Goal: Task Accomplishment & Management: Manage account settings

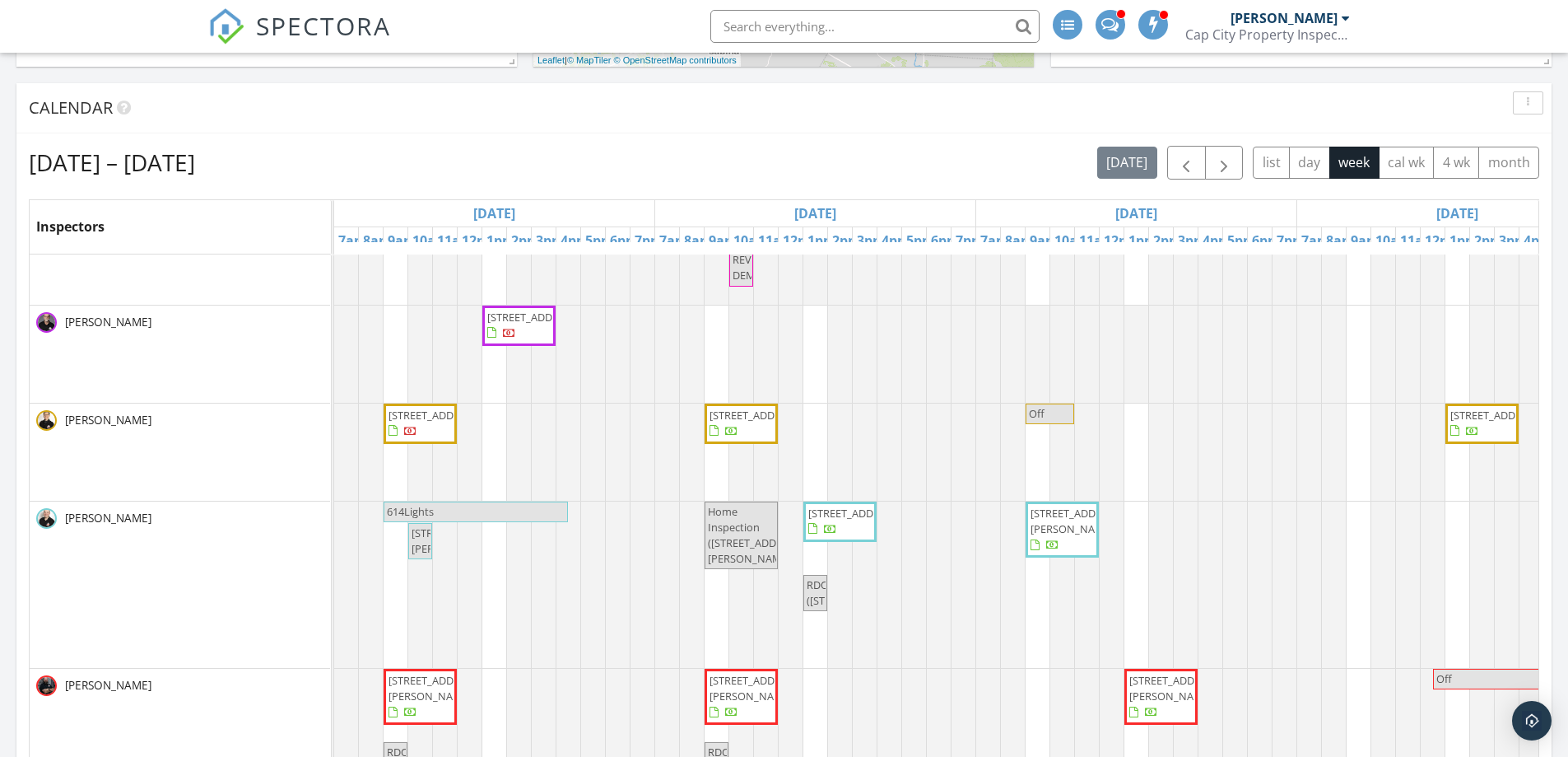
click at [519, 324] on span "1203 Pinnacle Club Dr, Grove City 43123" at bounding box center [534, 318] width 93 height 15
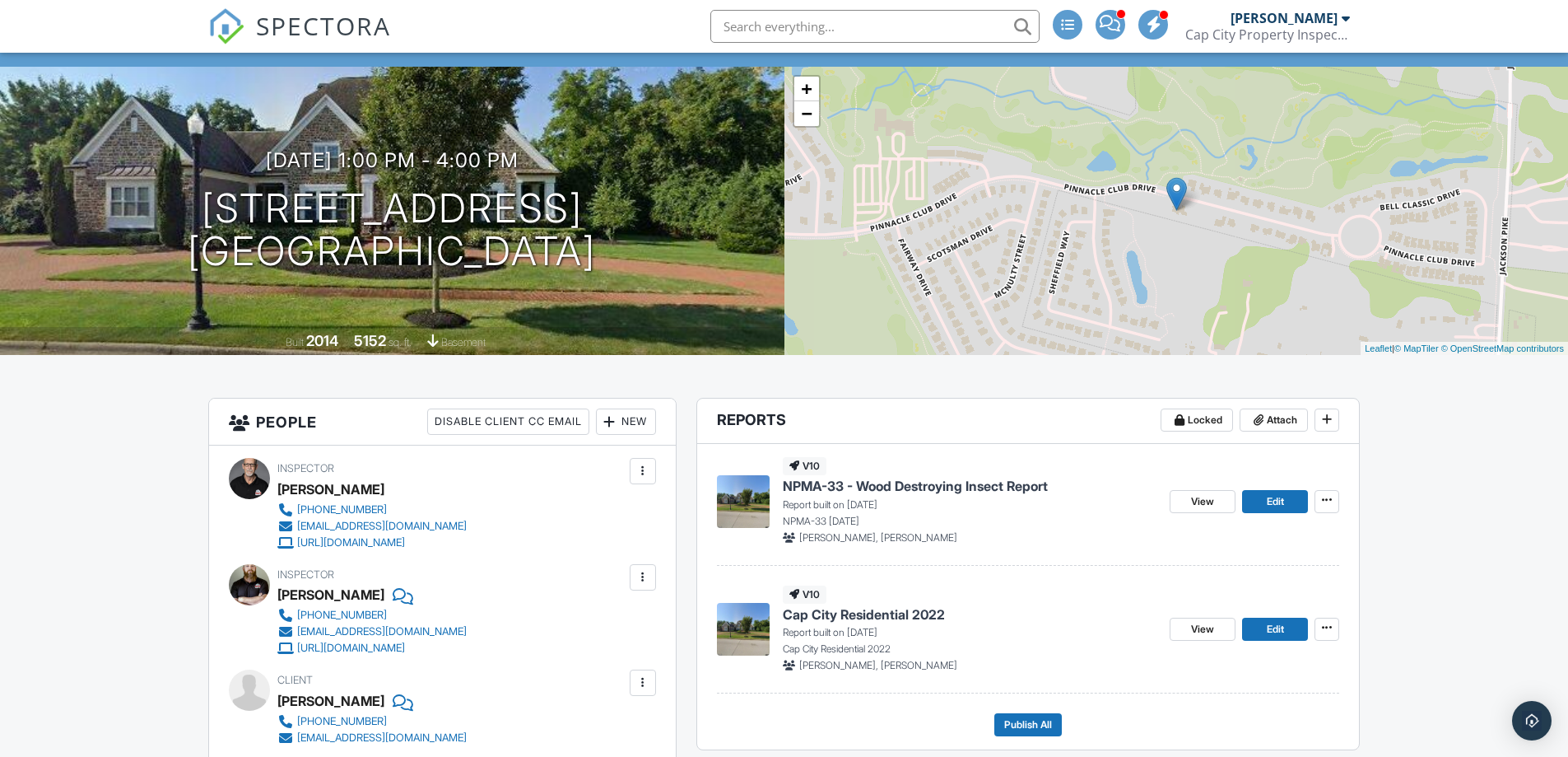
scroll to position [77, 0]
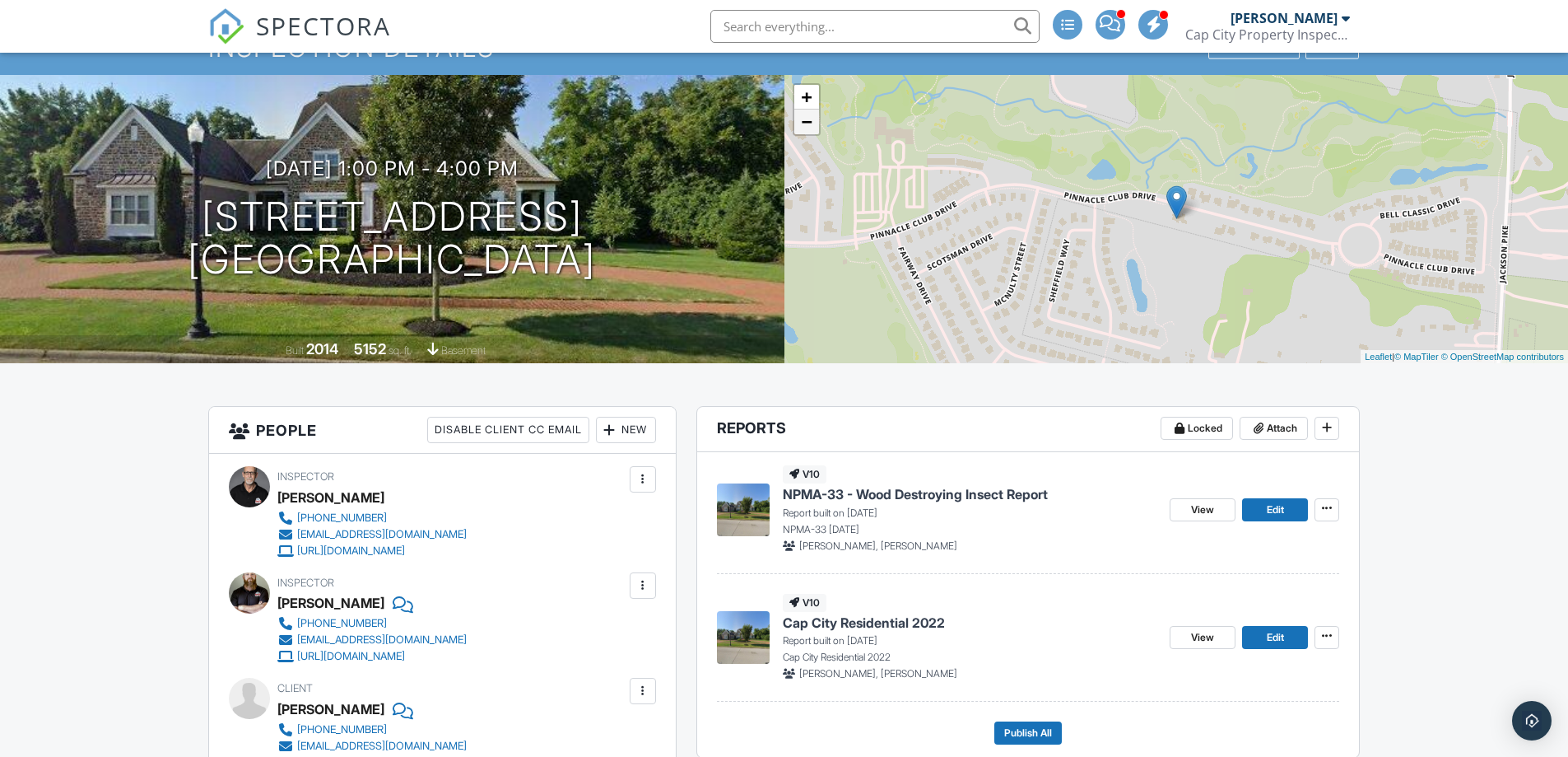
click at [808, 119] on link "−" at bounding box center [807, 122] width 25 height 25
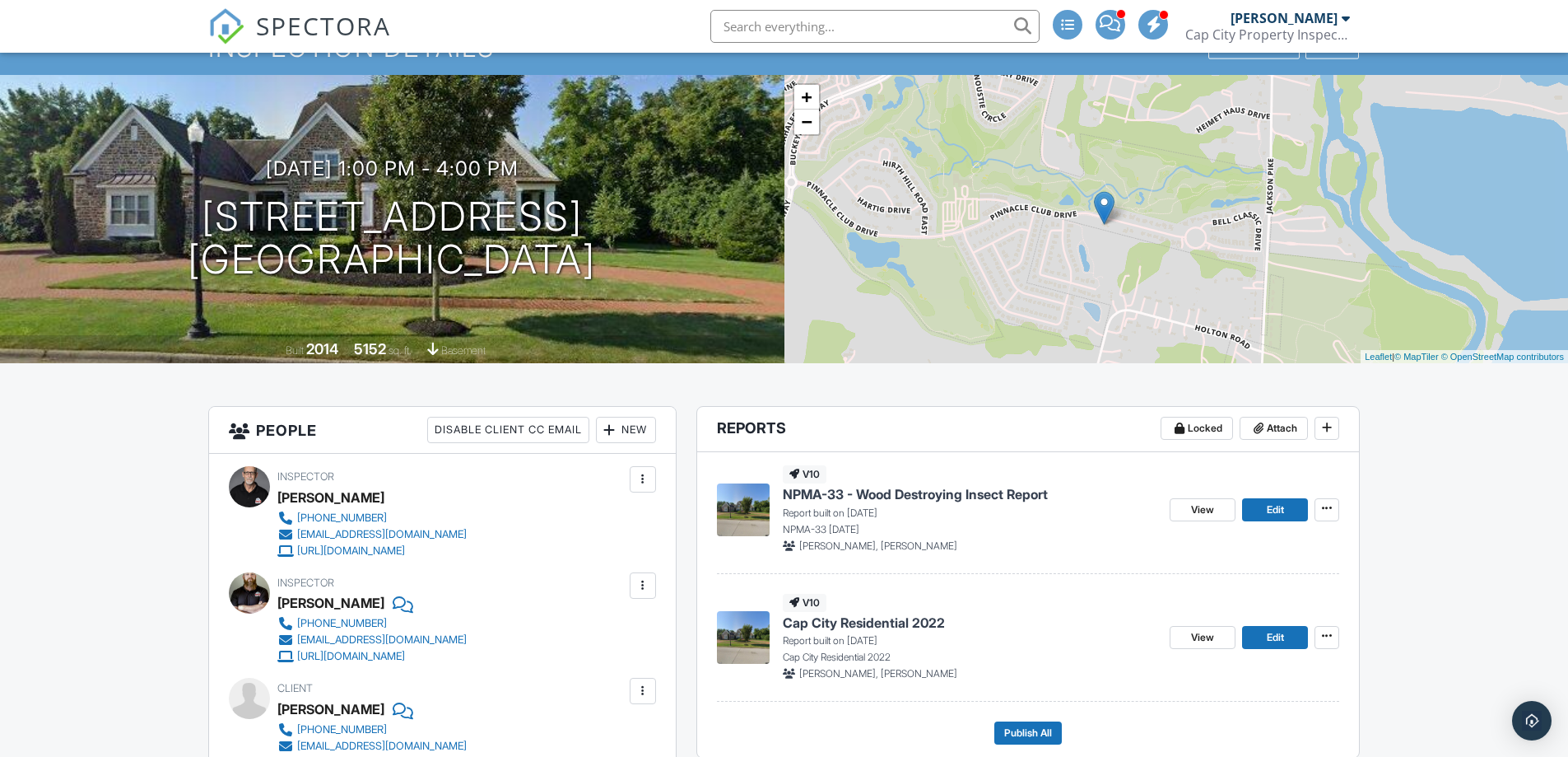
drag, startPoint x: 1187, startPoint y: 241, endPoint x: 1116, endPoint y: 251, distance: 71.7
click at [1116, 251] on div "+ − Leaflet | © MapTiler © OpenStreetMap contributors" at bounding box center [1176, 218] width 784 height 288
click at [809, 98] on link "+" at bounding box center [807, 97] width 25 height 25
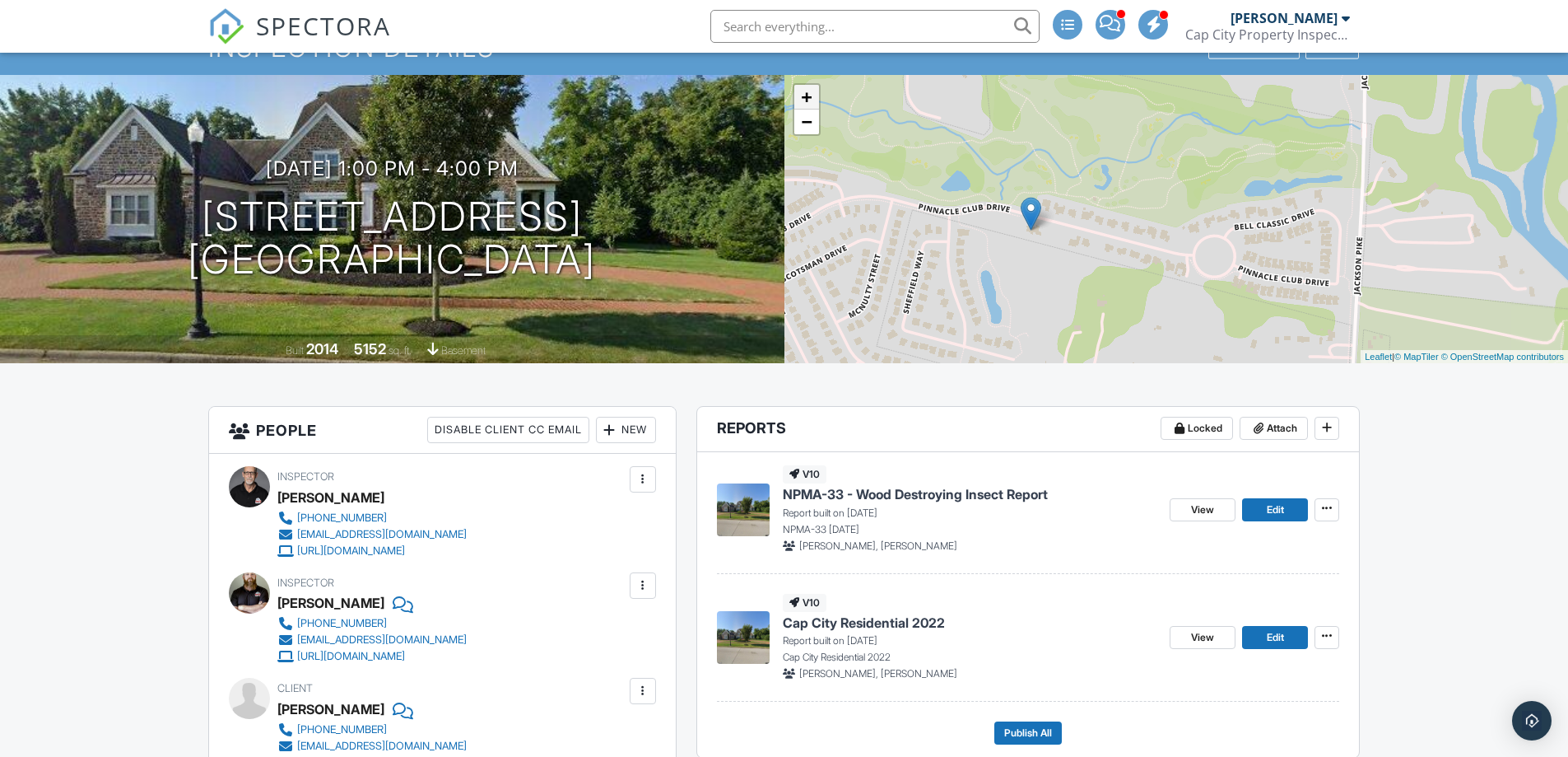
click at [809, 98] on link "+" at bounding box center [807, 97] width 25 height 25
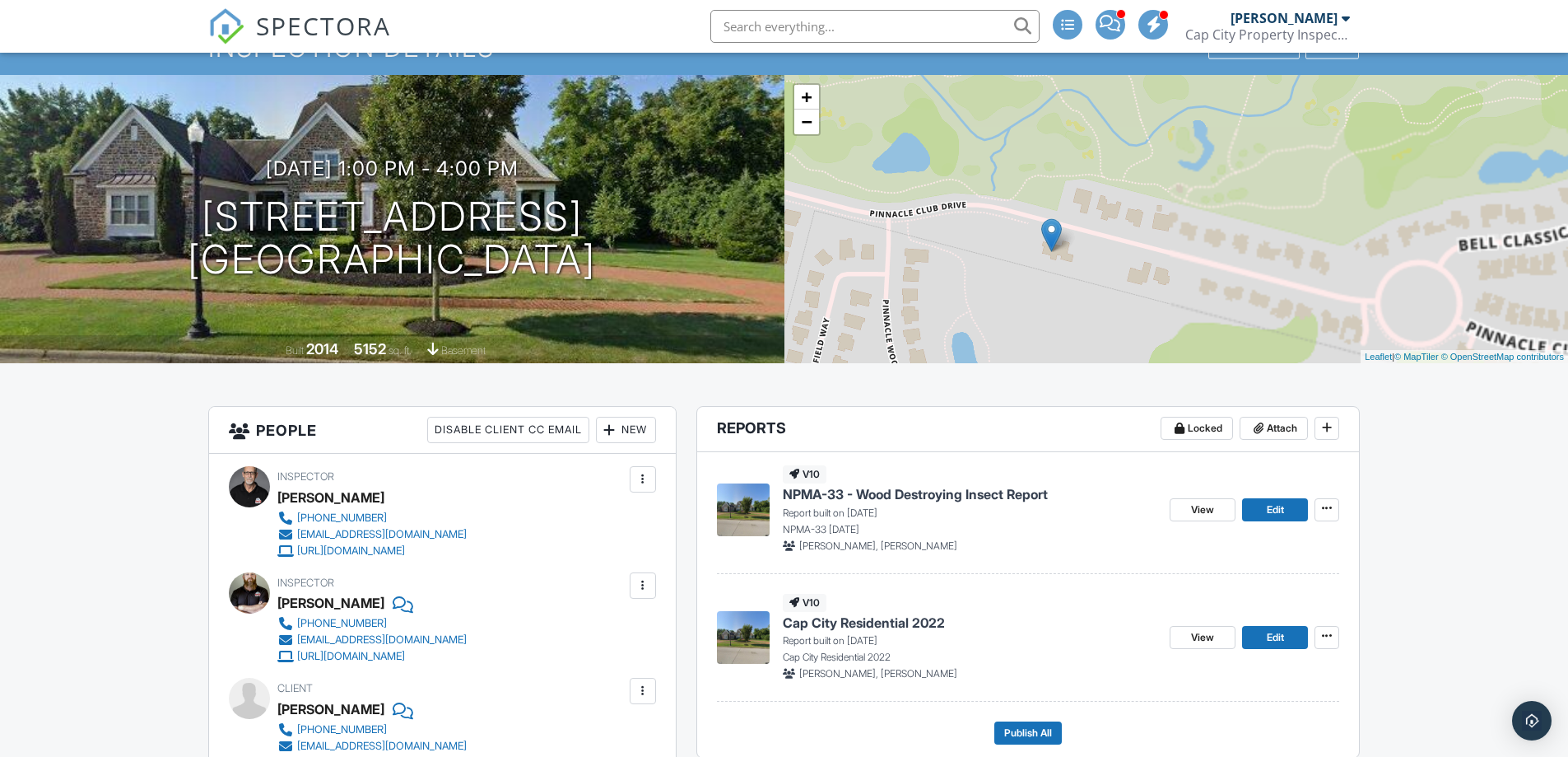
drag, startPoint x: 911, startPoint y: 262, endPoint x: 1114, endPoint y: 269, distance: 203.1
click at [1116, 272] on div "+ − Leaflet | © MapTiler © OpenStreetMap contributors" at bounding box center [1176, 218] width 784 height 288
click at [806, 127] on link "−" at bounding box center [807, 122] width 25 height 25
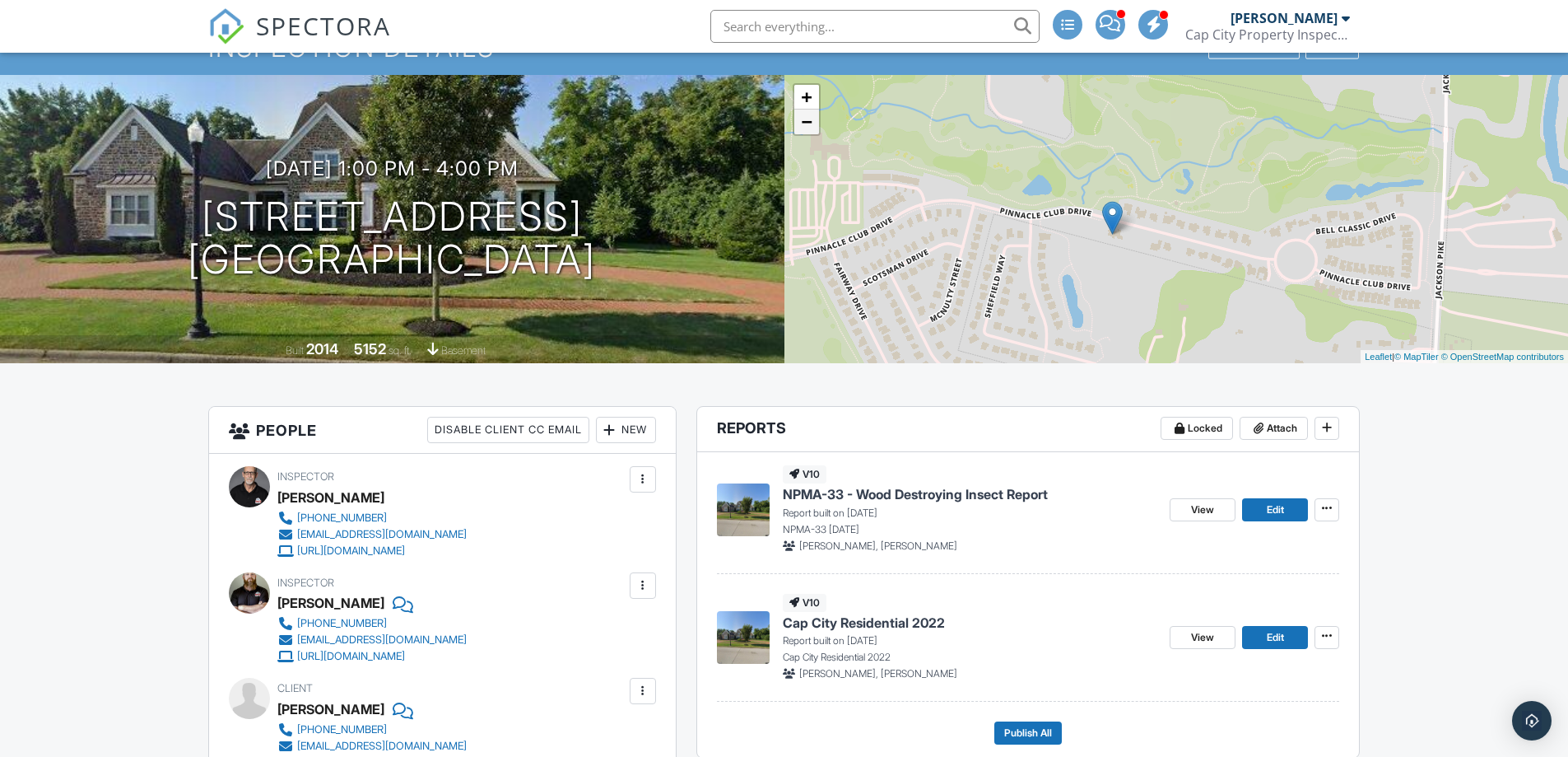
click at [806, 127] on link "−" at bounding box center [807, 122] width 25 height 25
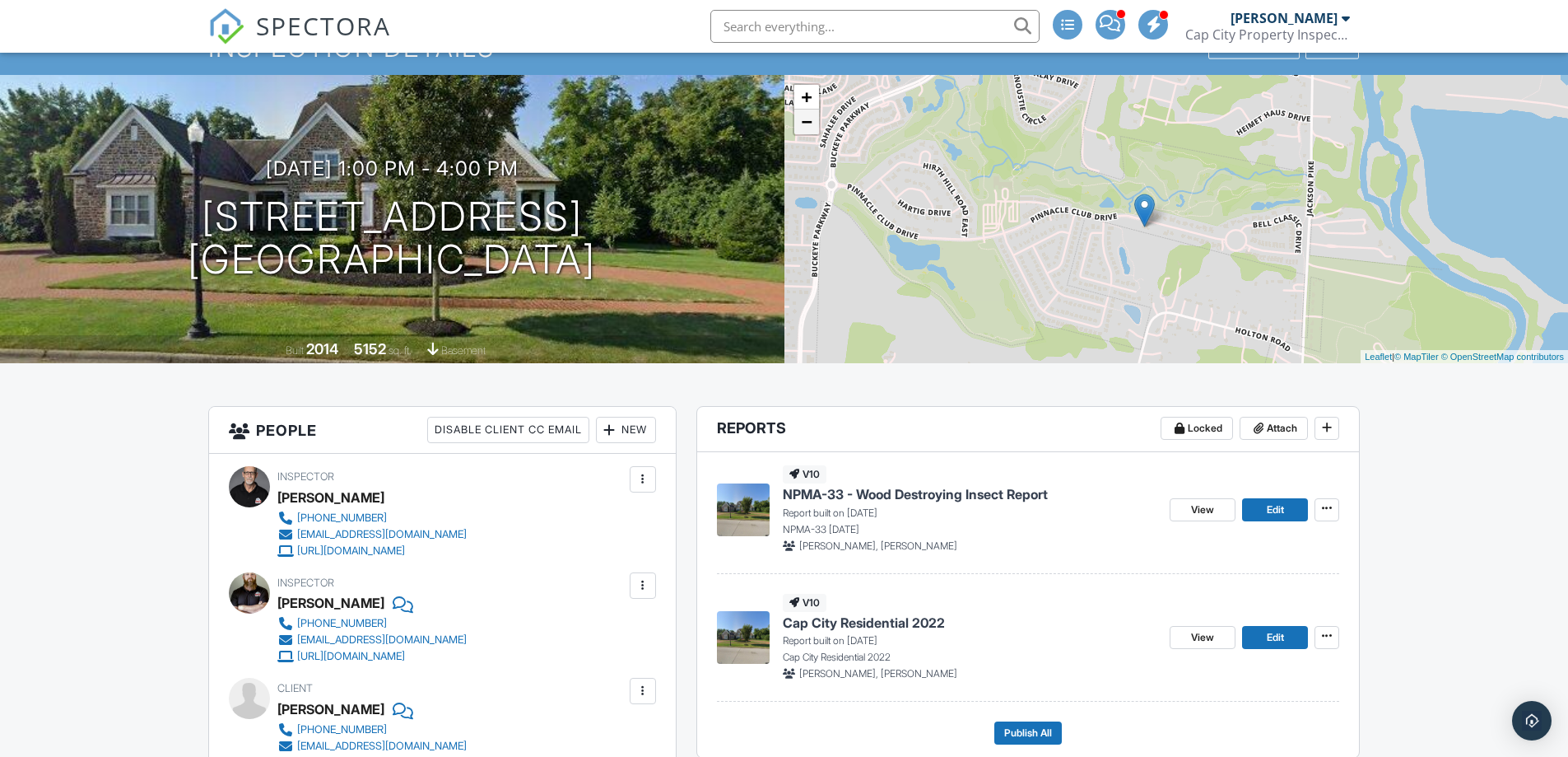
click at [806, 127] on link "−" at bounding box center [807, 122] width 25 height 25
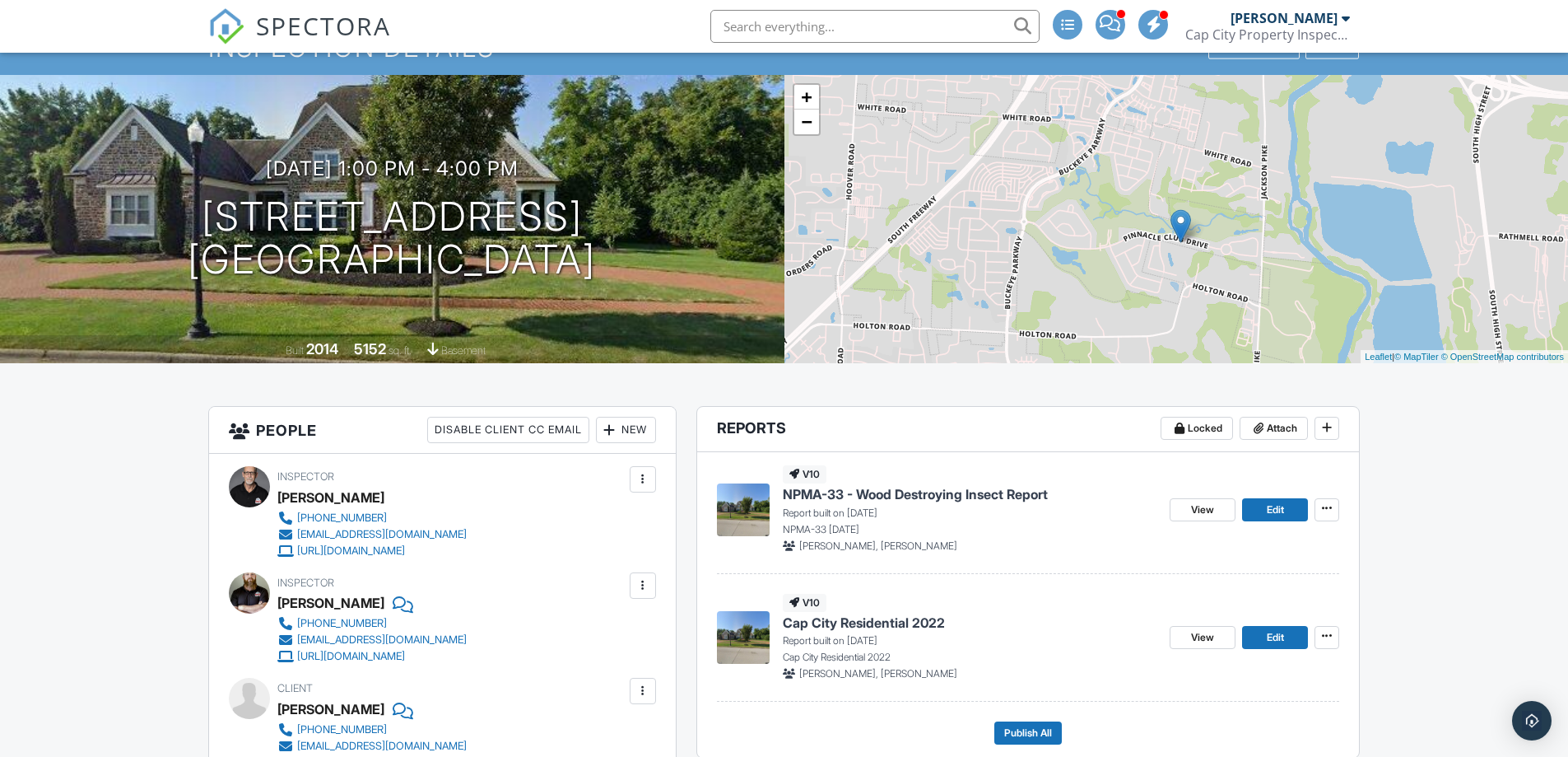
drag, startPoint x: 1339, startPoint y: 257, endPoint x: 1357, endPoint y: 269, distance: 21.6
click at [1357, 269] on div "+ − Leaflet | © MapTiler © OpenStreetMap contributors" at bounding box center [1176, 218] width 784 height 288
click at [808, 101] on link "+" at bounding box center [807, 97] width 25 height 25
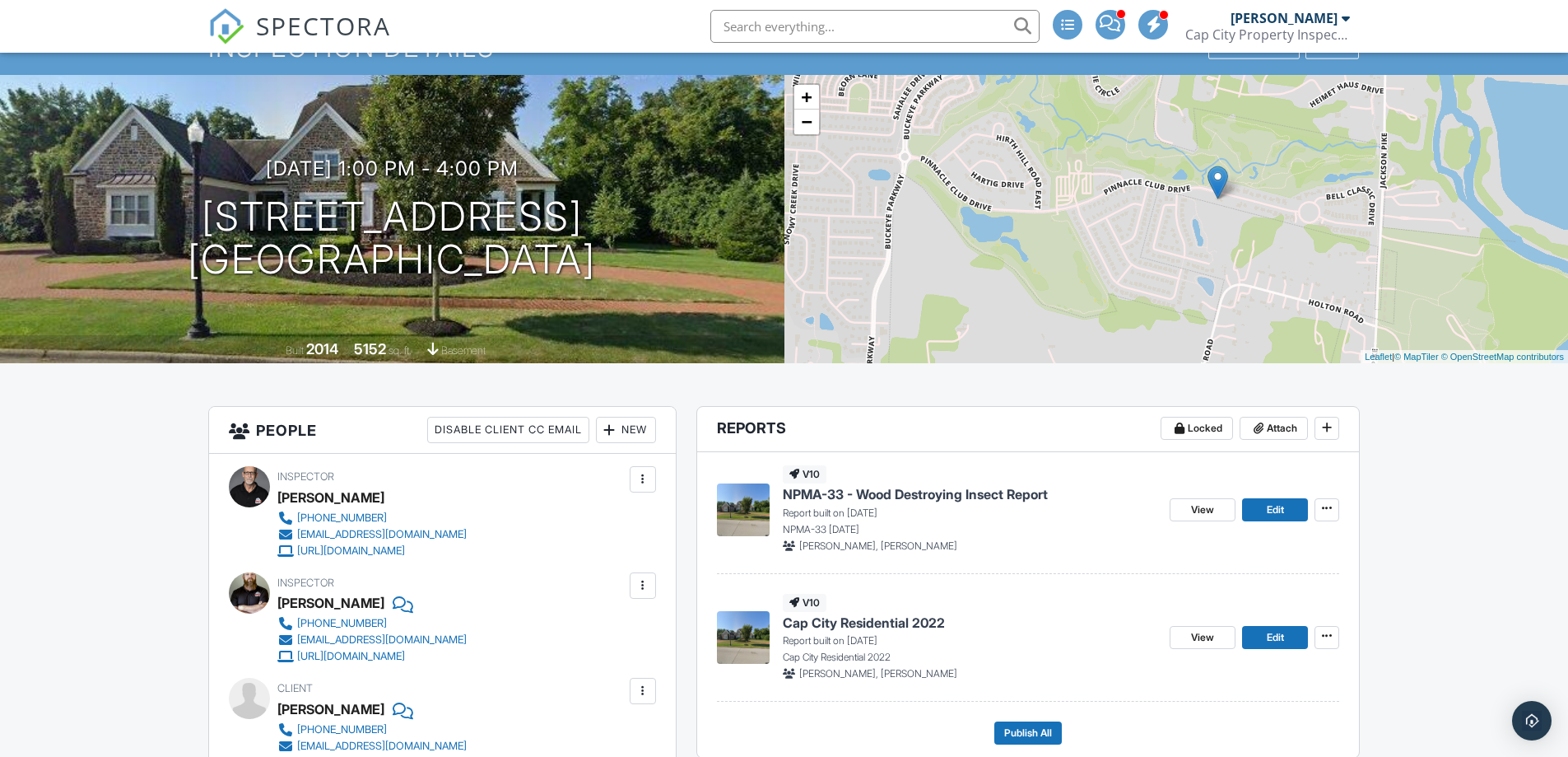
drag, startPoint x: 1022, startPoint y: 331, endPoint x: 1058, endPoint y: 263, distance: 76.9
click at [1058, 263] on div "+ − Leaflet | © MapTiler © OpenStreetMap contributors" at bounding box center [1176, 218] width 784 height 288
drag, startPoint x: 605, startPoint y: 279, endPoint x: 159, endPoint y: 211, distance: 451.2
click at [159, 211] on div "09/29/2025 1:00 pm - 4:00 pm 1203 Pinnacle Club Dr Grove City, OH 43123 Built 2…" at bounding box center [392, 218] width 784 height 288
copy h1 "1203 Pinnacle Club Dr Grove City, OH 43123"
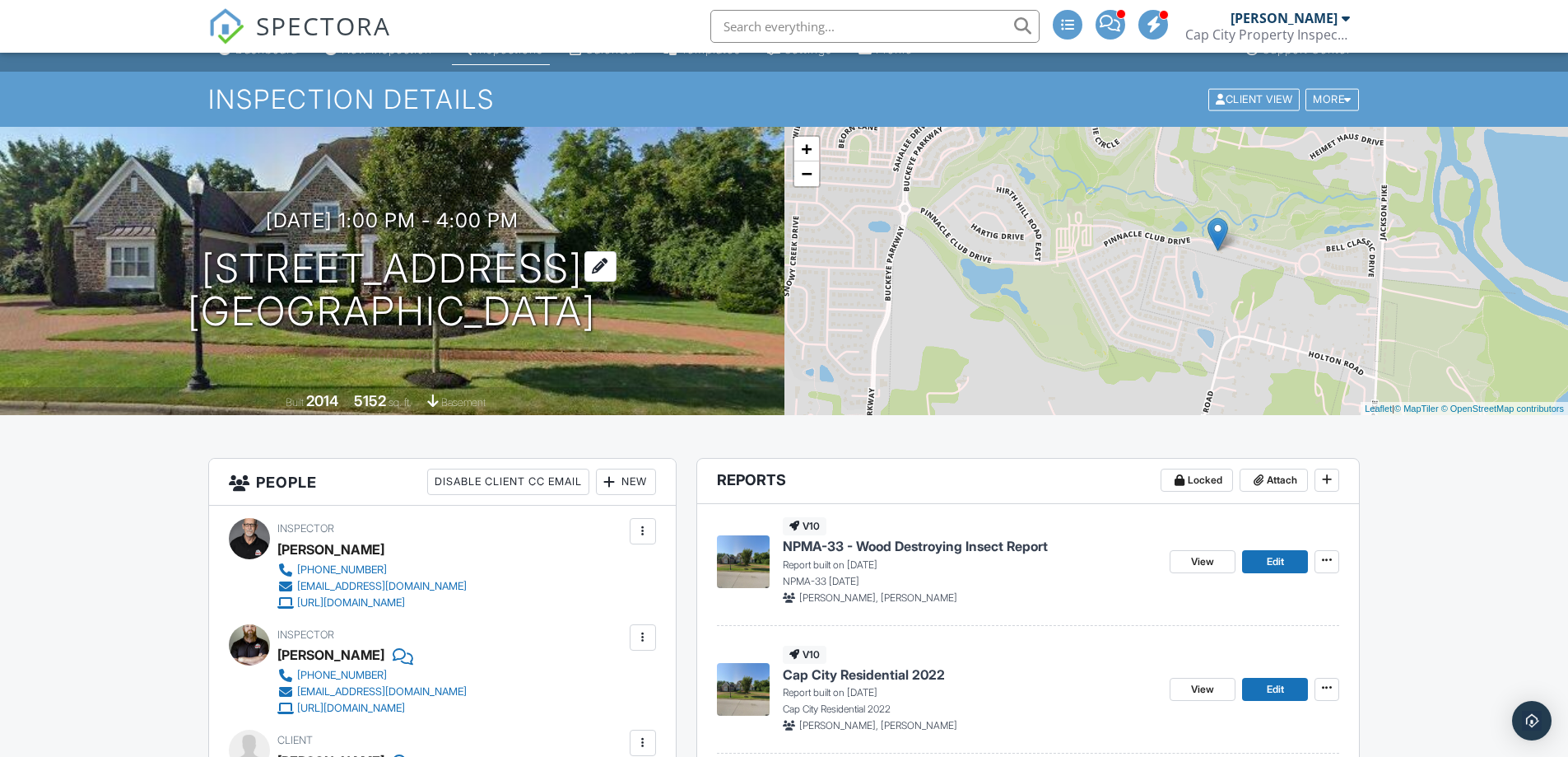
scroll to position [0, 0]
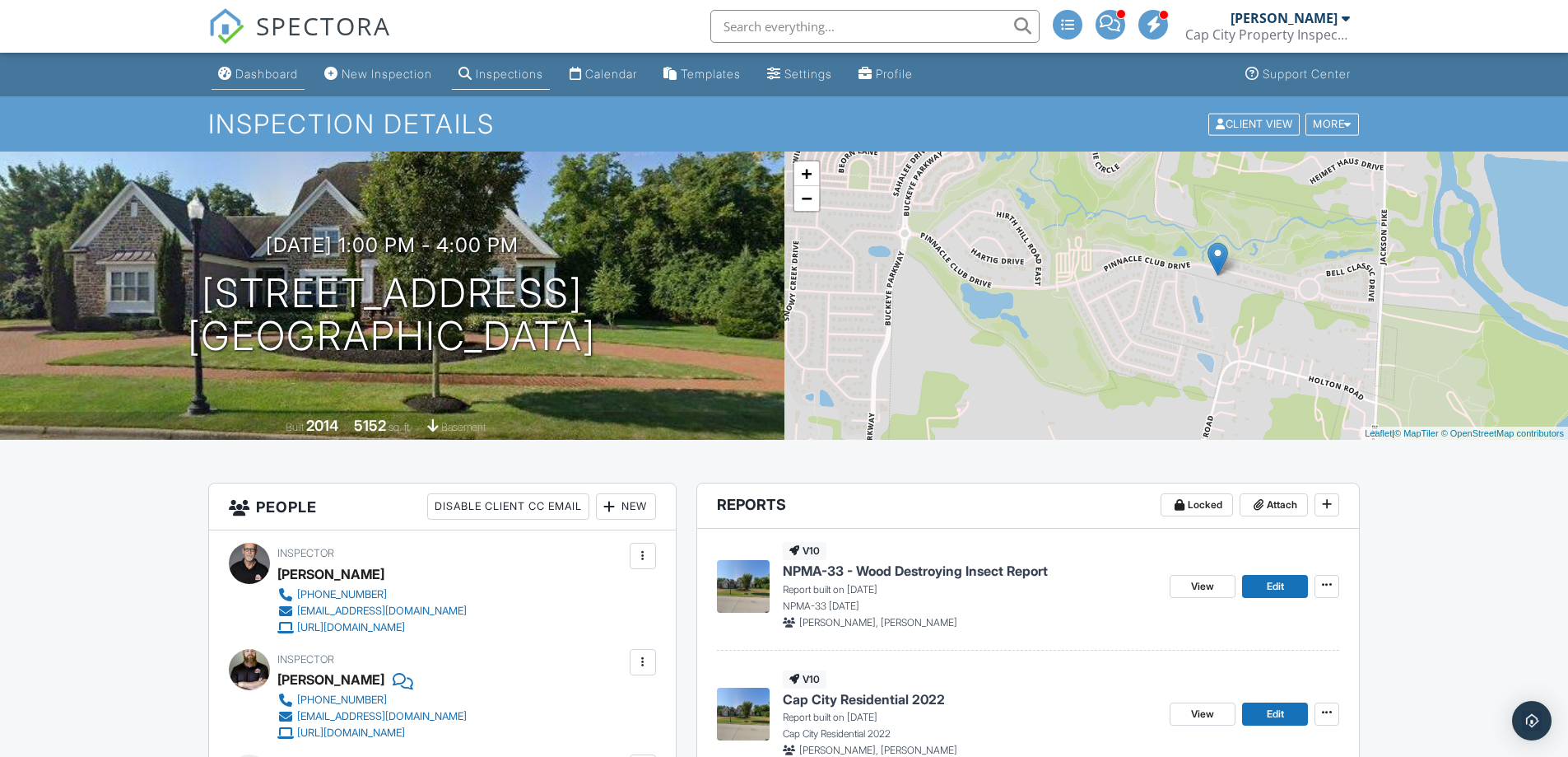
click at [275, 73] on div "Dashboard" at bounding box center [266, 74] width 62 height 14
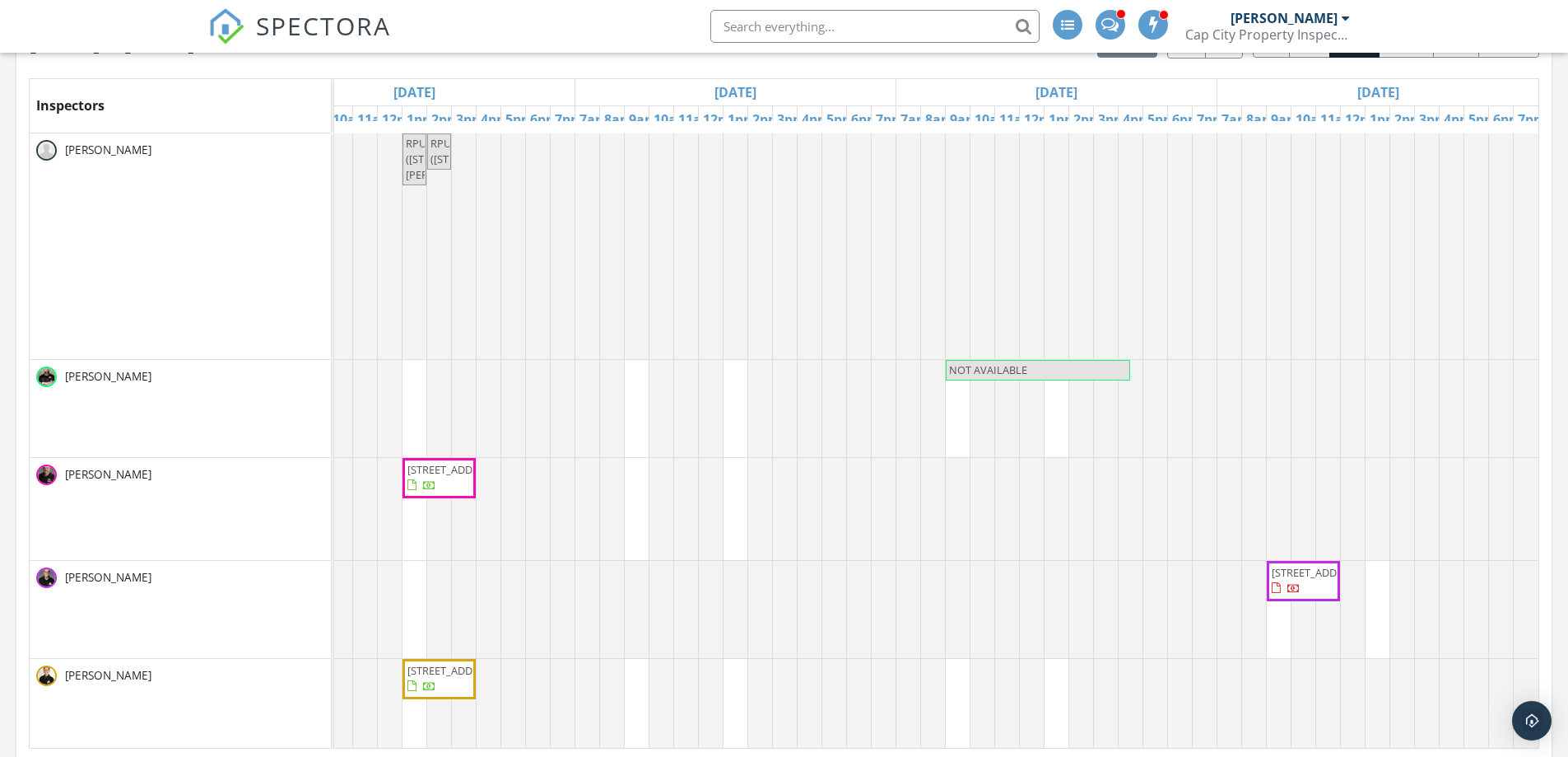
click at [1285, 597] on span "[STREET_ADDRESS]" at bounding box center [1303, 581] width 67 height 32
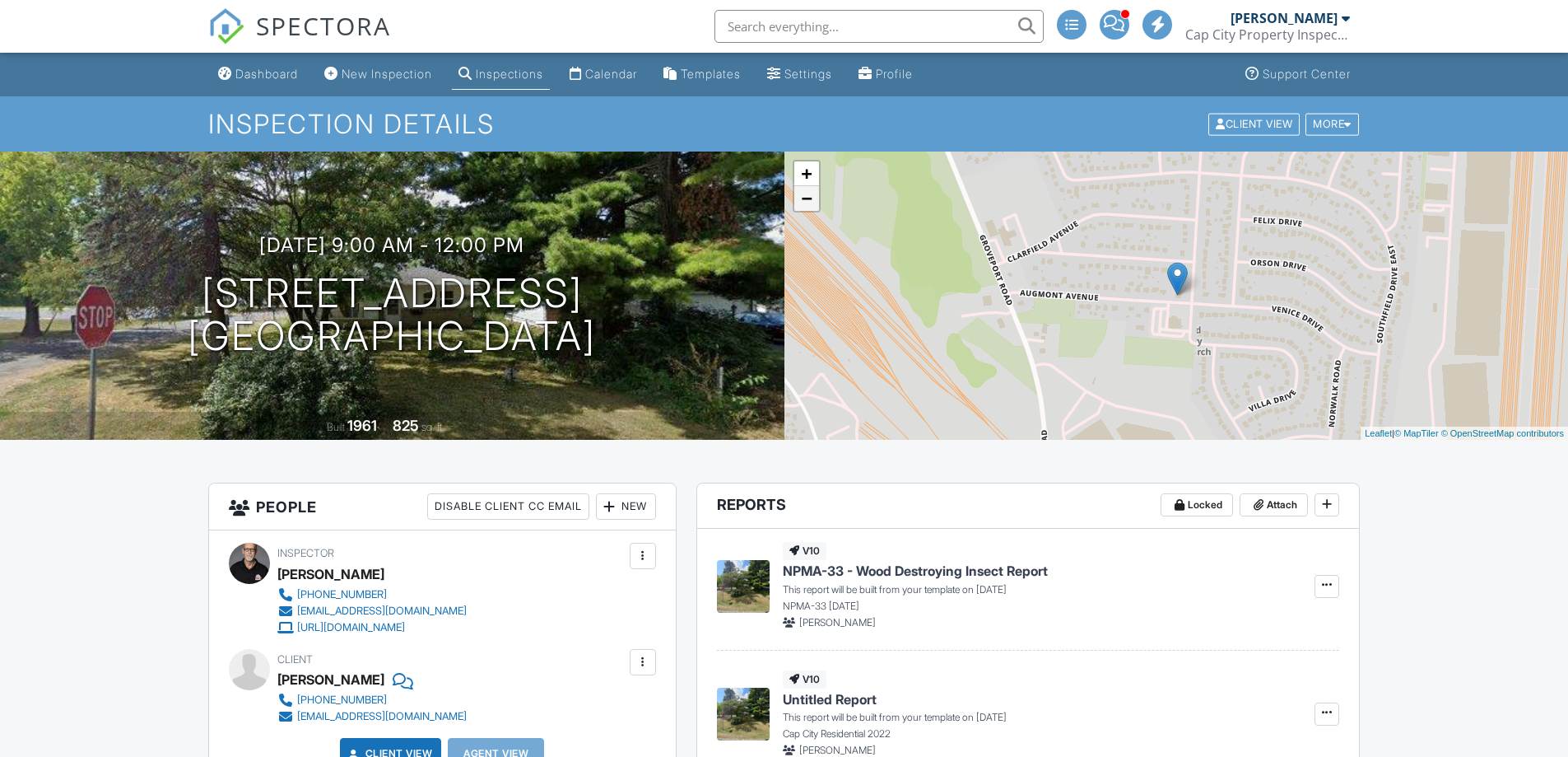
click at [810, 203] on link "−" at bounding box center [807, 198] width 25 height 25
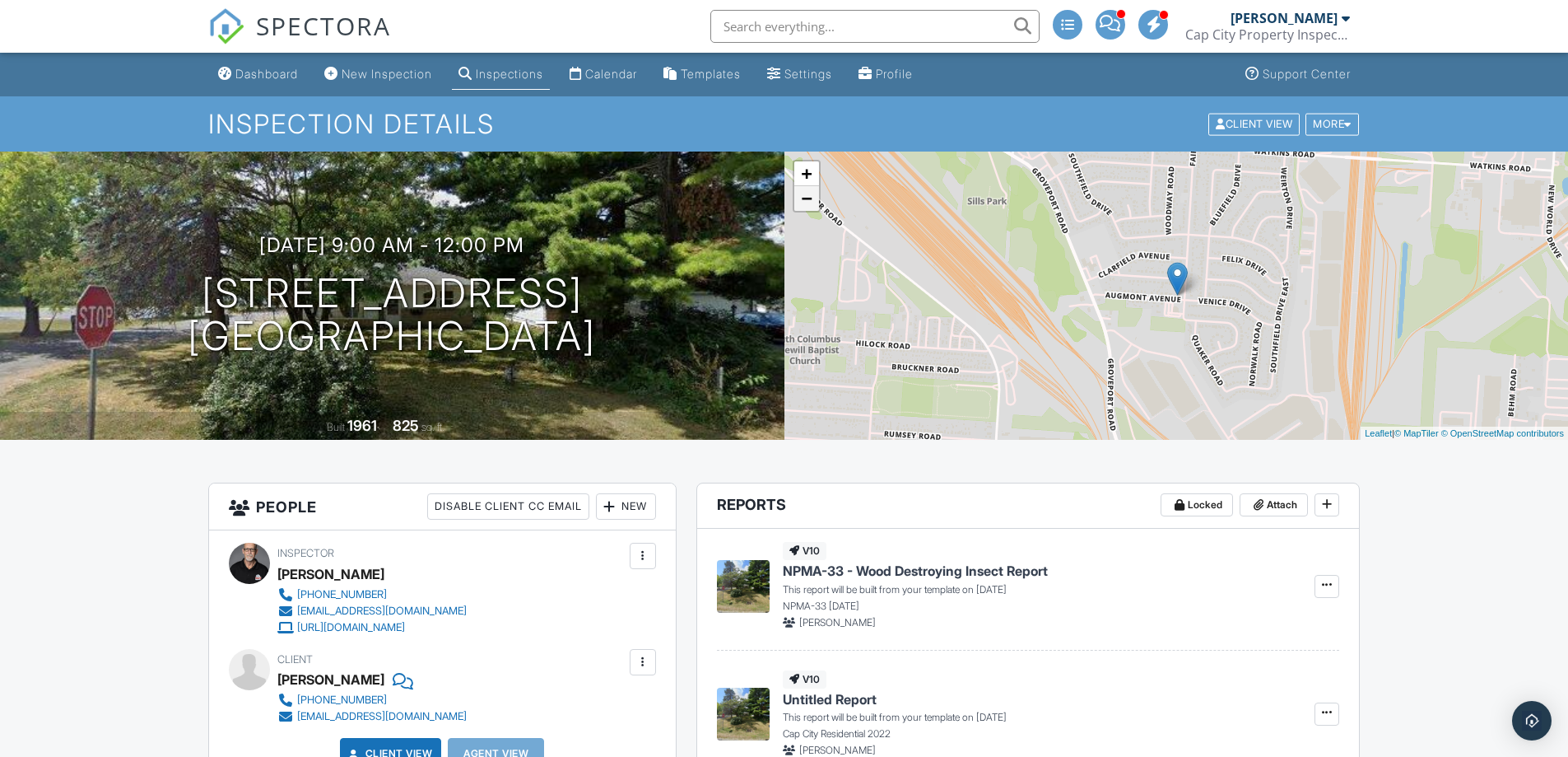
click at [810, 203] on link "−" at bounding box center [807, 198] width 25 height 25
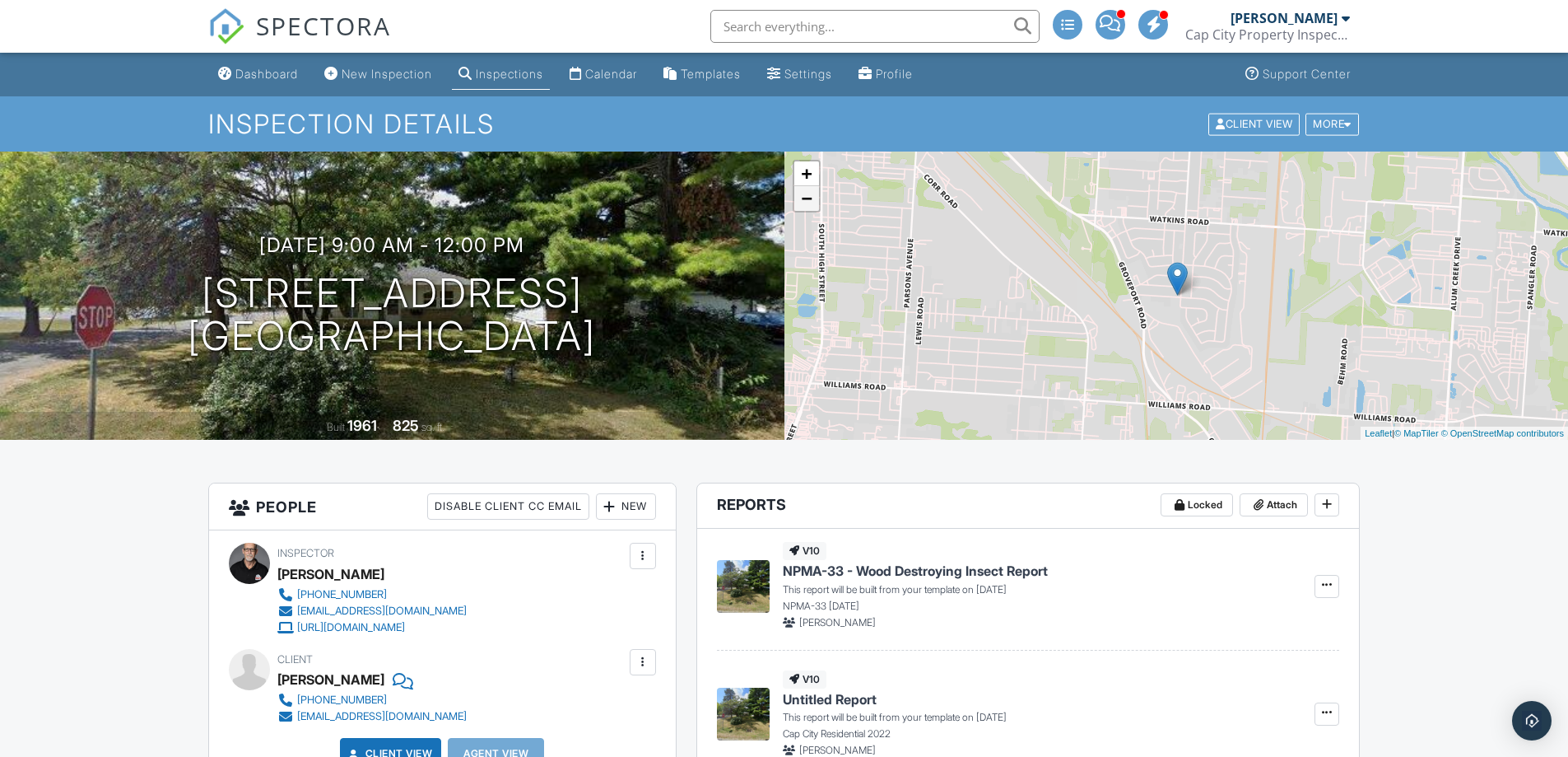
click at [810, 203] on link "−" at bounding box center [807, 198] width 25 height 25
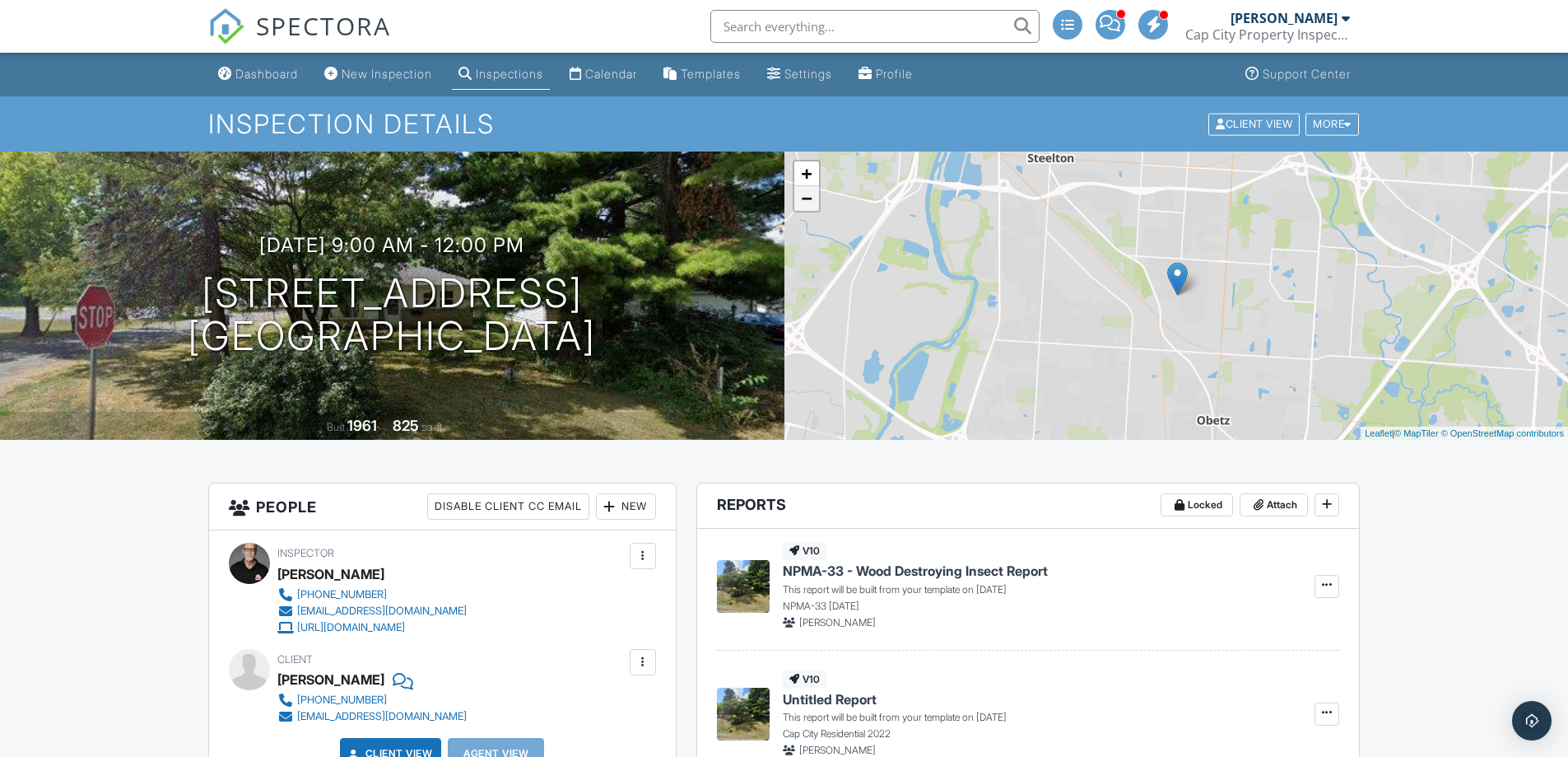
click at [810, 203] on link "−" at bounding box center [807, 198] width 25 height 25
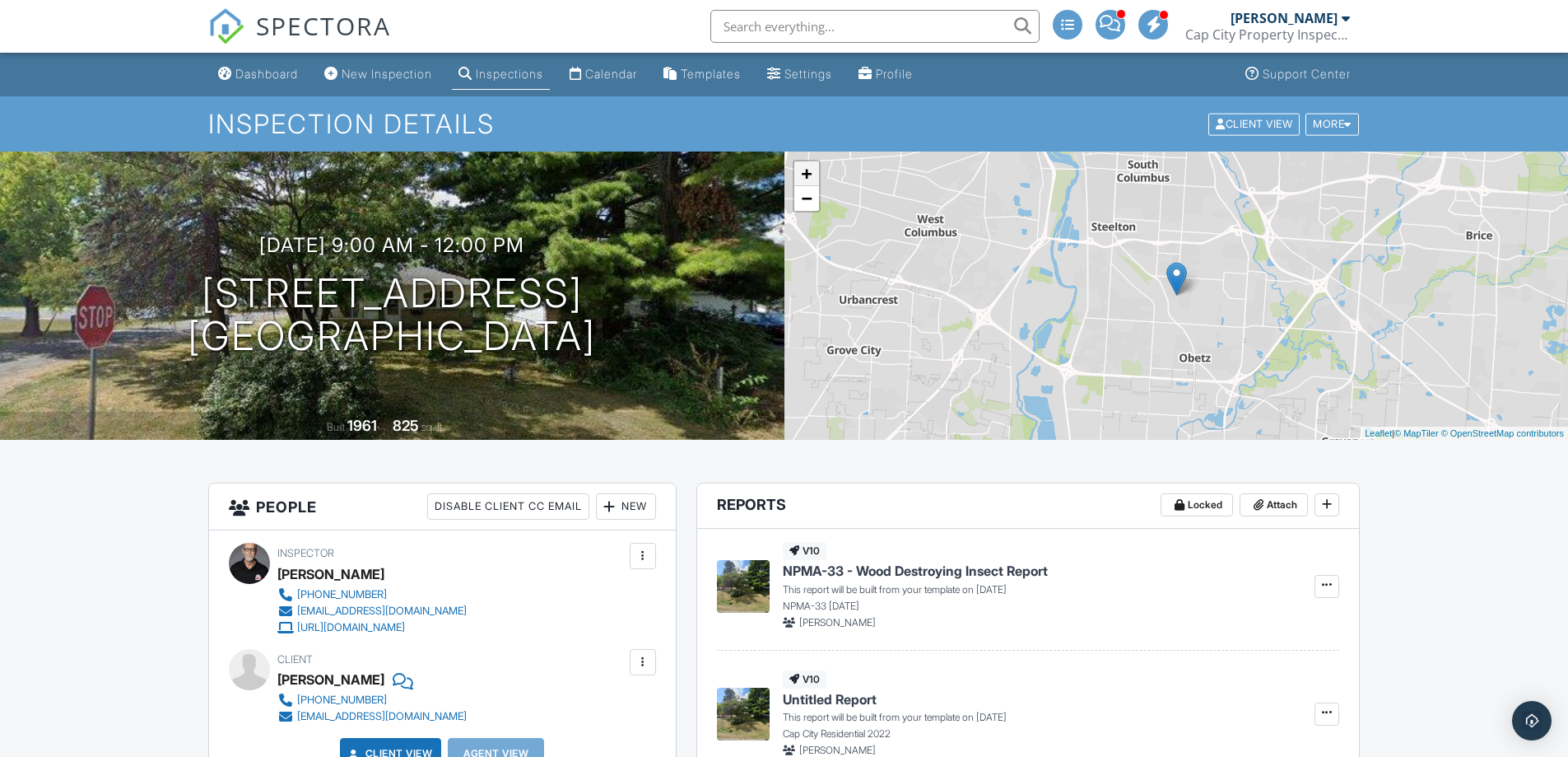
click at [809, 178] on link "+" at bounding box center [807, 174] width 25 height 25
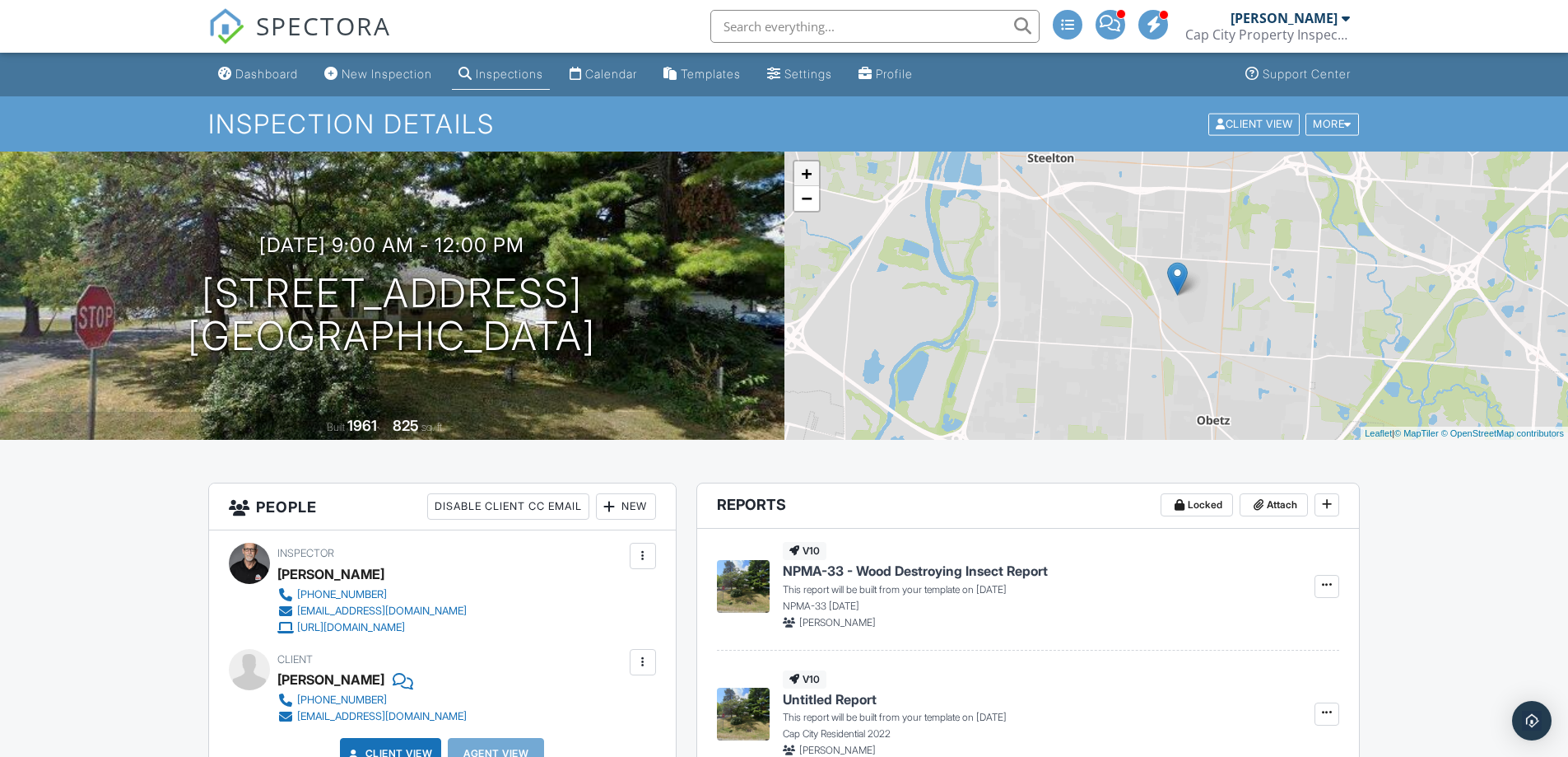
click at [809, 178] on link "+" at bounding box center [807, 174] width 25 height 25
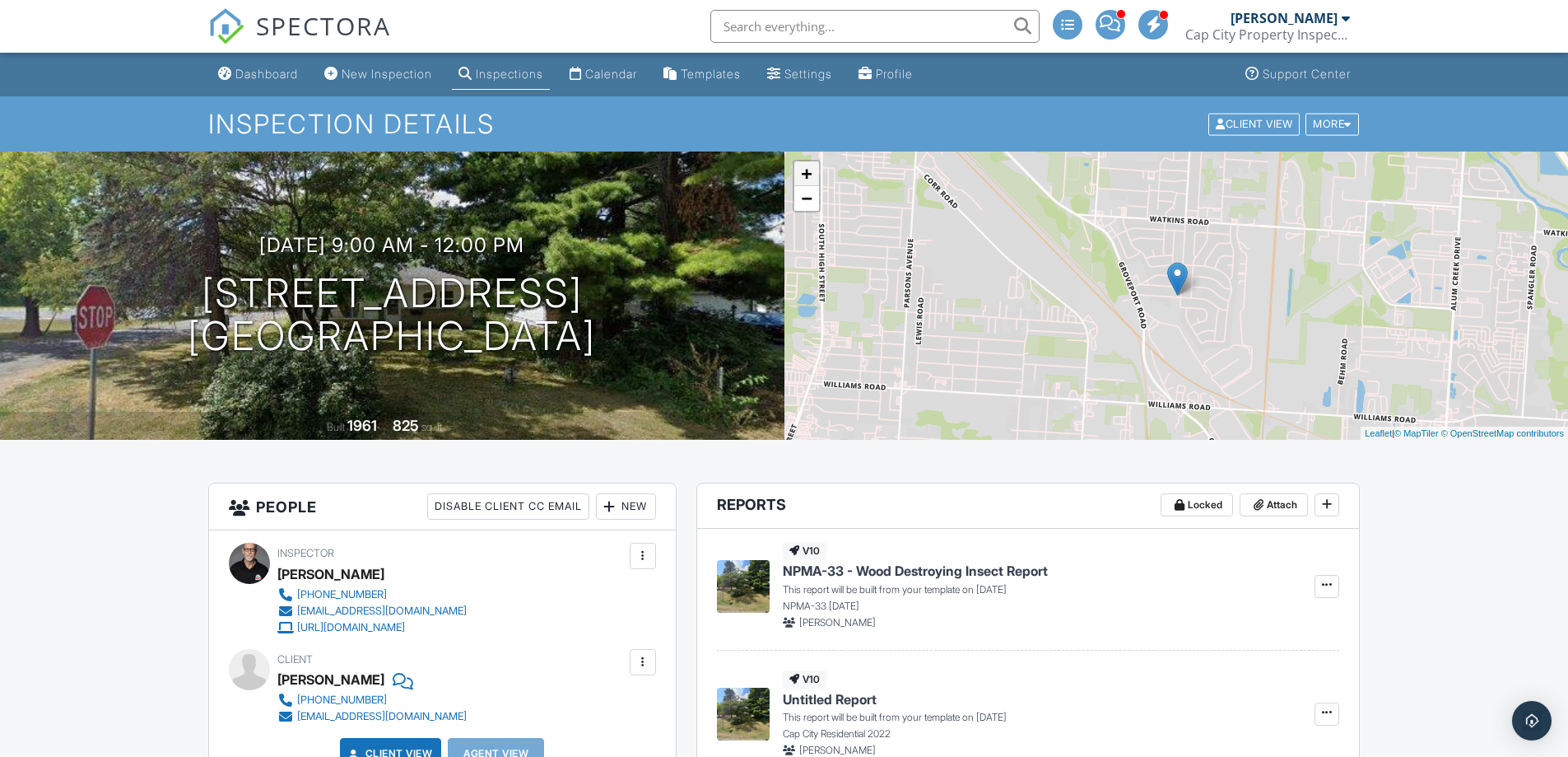
click at [809, 178] on link "+" at bounding box center [807, 174] width 25 height 25
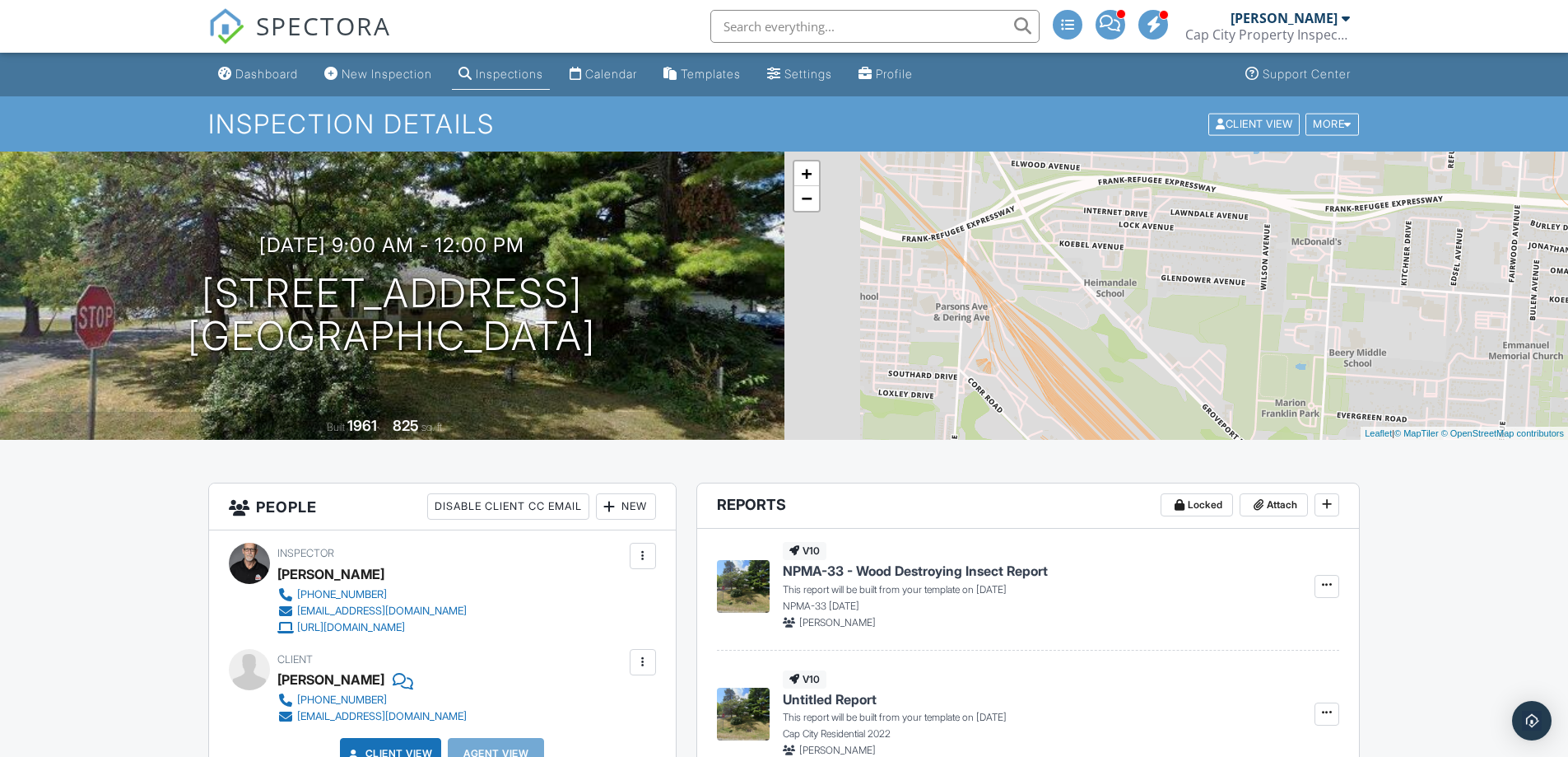
drag, startPoint x: 1027, startPoint y: 215, endPoint x: 1333, endPoint y: 543, distance: 448.6
click at [808, 172] on link "+" at bounding box center [807, 174] width 25 height 25
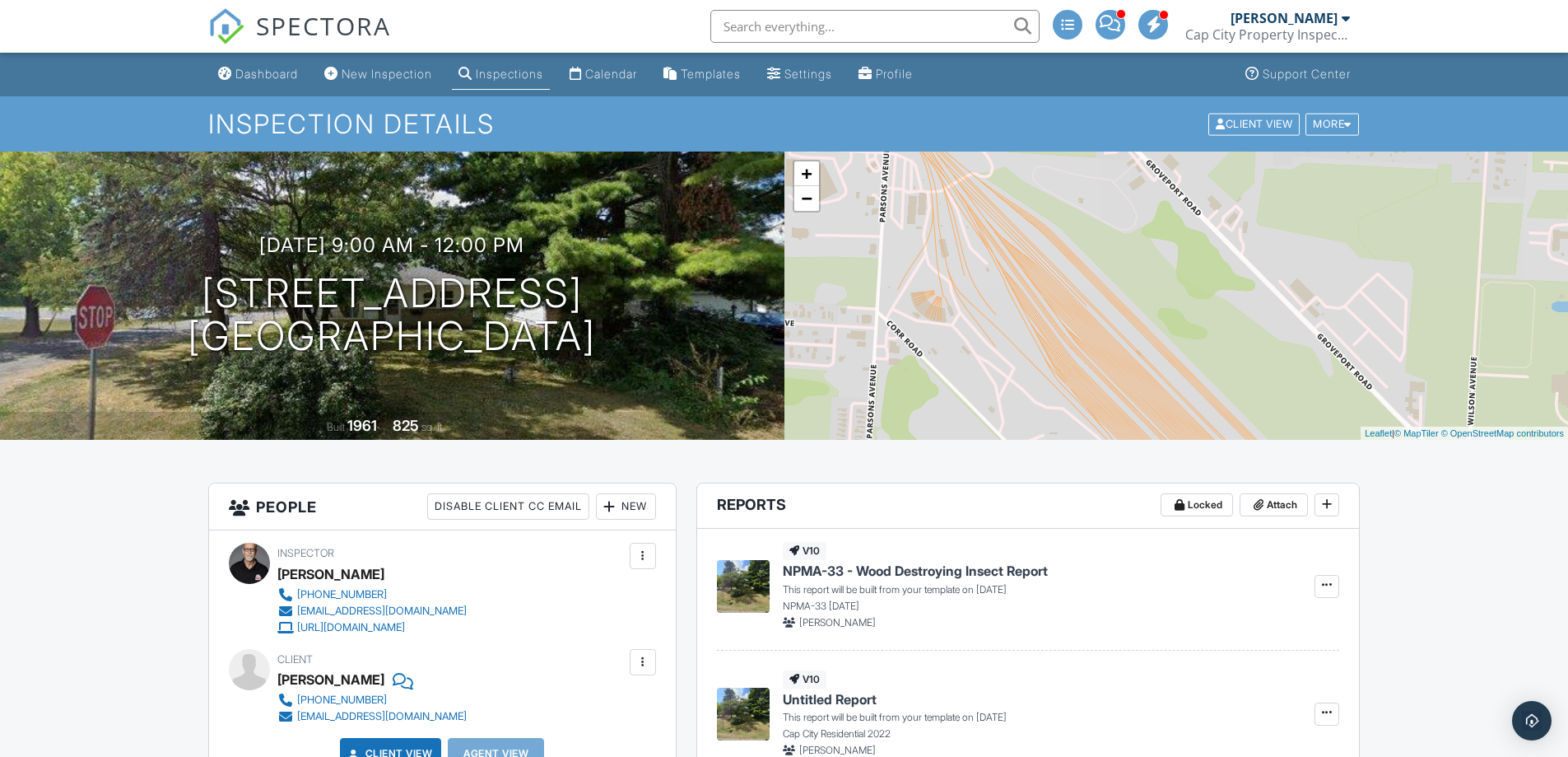
drag, startPoint x: 969, startPoint y: 397, endPoint x: 1109, endPoint y: 266, distance: 191.7
click at [1109, 266] on div "+ − Leaflet | © MapTiler © OpenStreetMap contributors" at bounding box center [1176, 295] width 784 height 288
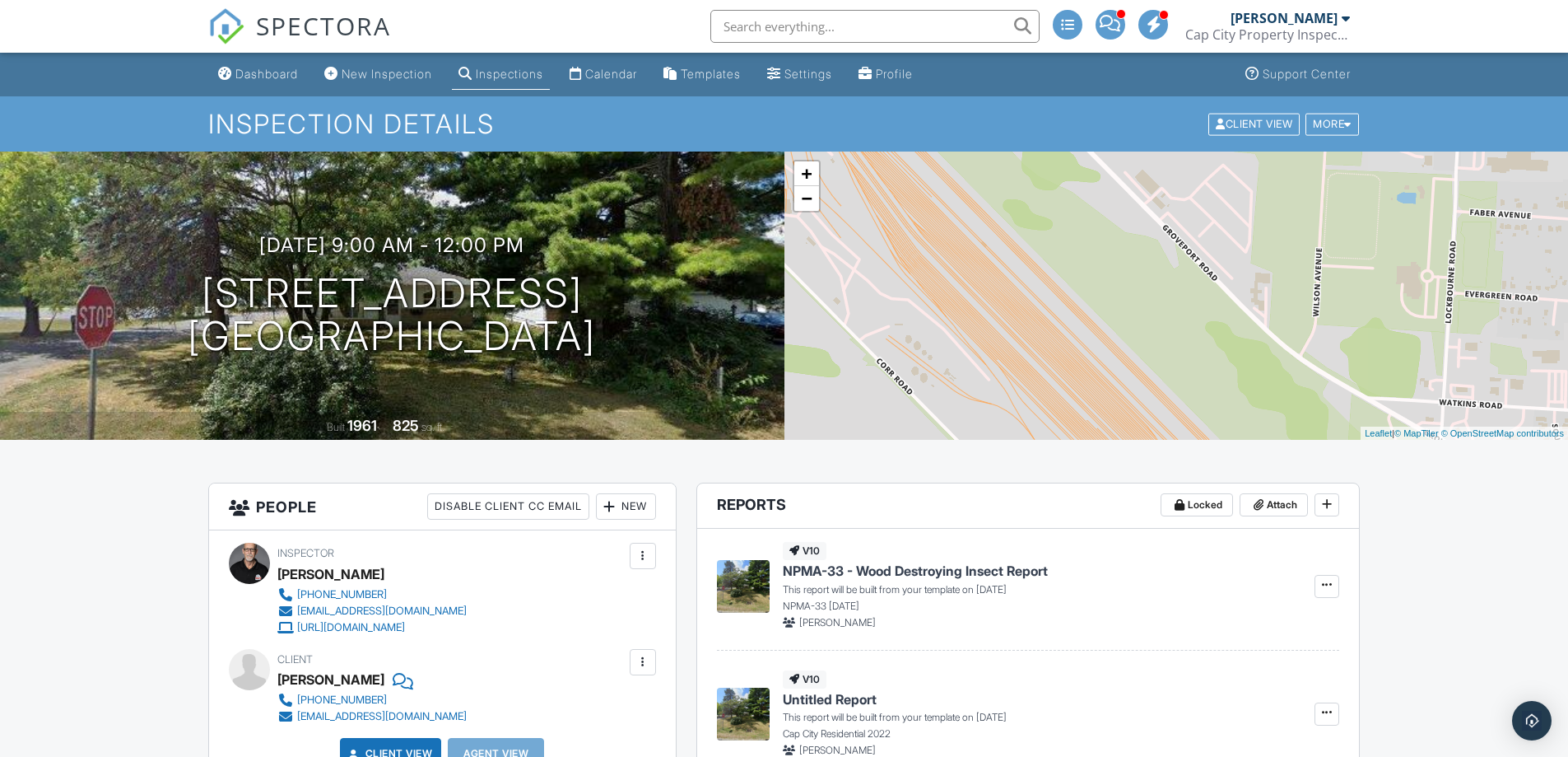
drag, startPoint x: 1228, startPoint y: 371, endPoint x: 1072, endPoint y: 257, distance: 193.2
click at [1072, 257] on div "+ − Leaflet | © MapTiler © OpenStreetMap contributors" at bounding box center [1176, 295] width 784 height 288
click at [809, 200] on link "−" at bounding box center [807, 198] width 25 height 25
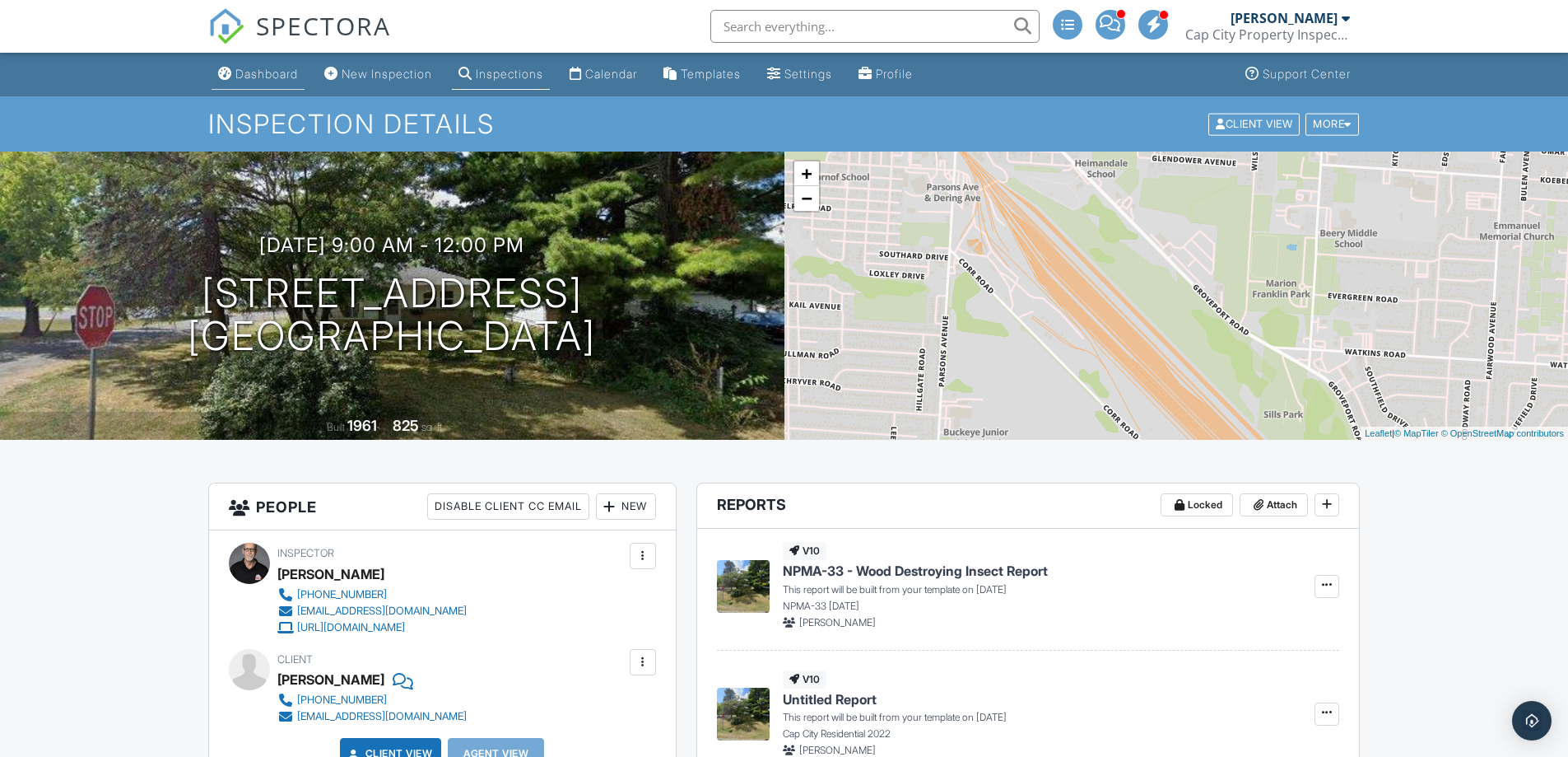
click at [266, 75] on div "Dashboard" at bounding box center [266, 74] width 62 height 14
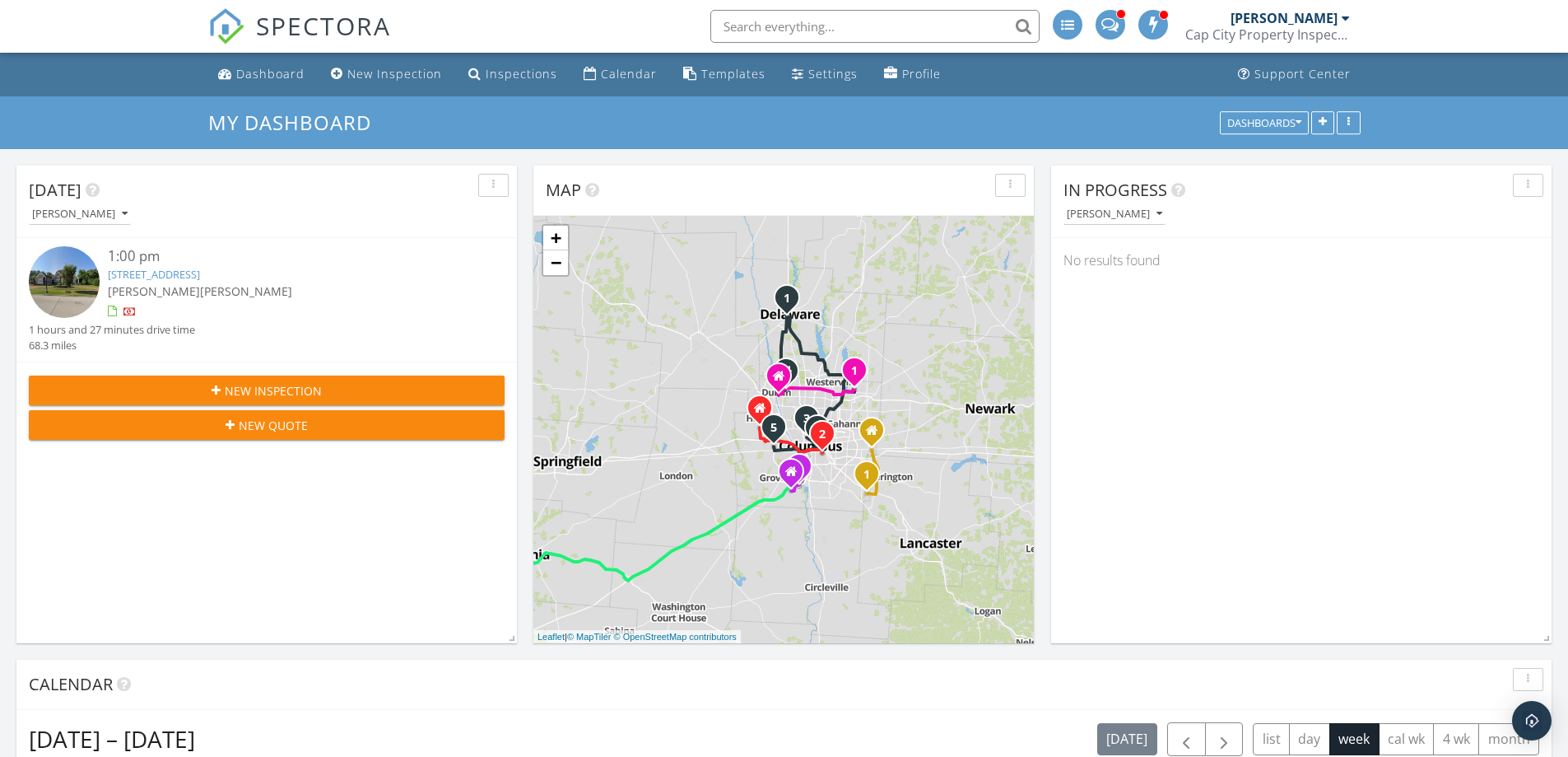
drag, startPoint x: 776, startPoint y: 411, endPoint x: 668, endPoint y: 413, distance: 108.0
click at [668, 413] on div "1 2 3 4 5 1 1 1 1 1 2 + − [GEOGRAPHIC_DATA][PERSON_NAME] km, 1 h 52 min Head no…" at bounding box center [784, 429] width 501 height 427
click at [553, 234] on link "+" at bounding box center [555, 238] width 25 height 25
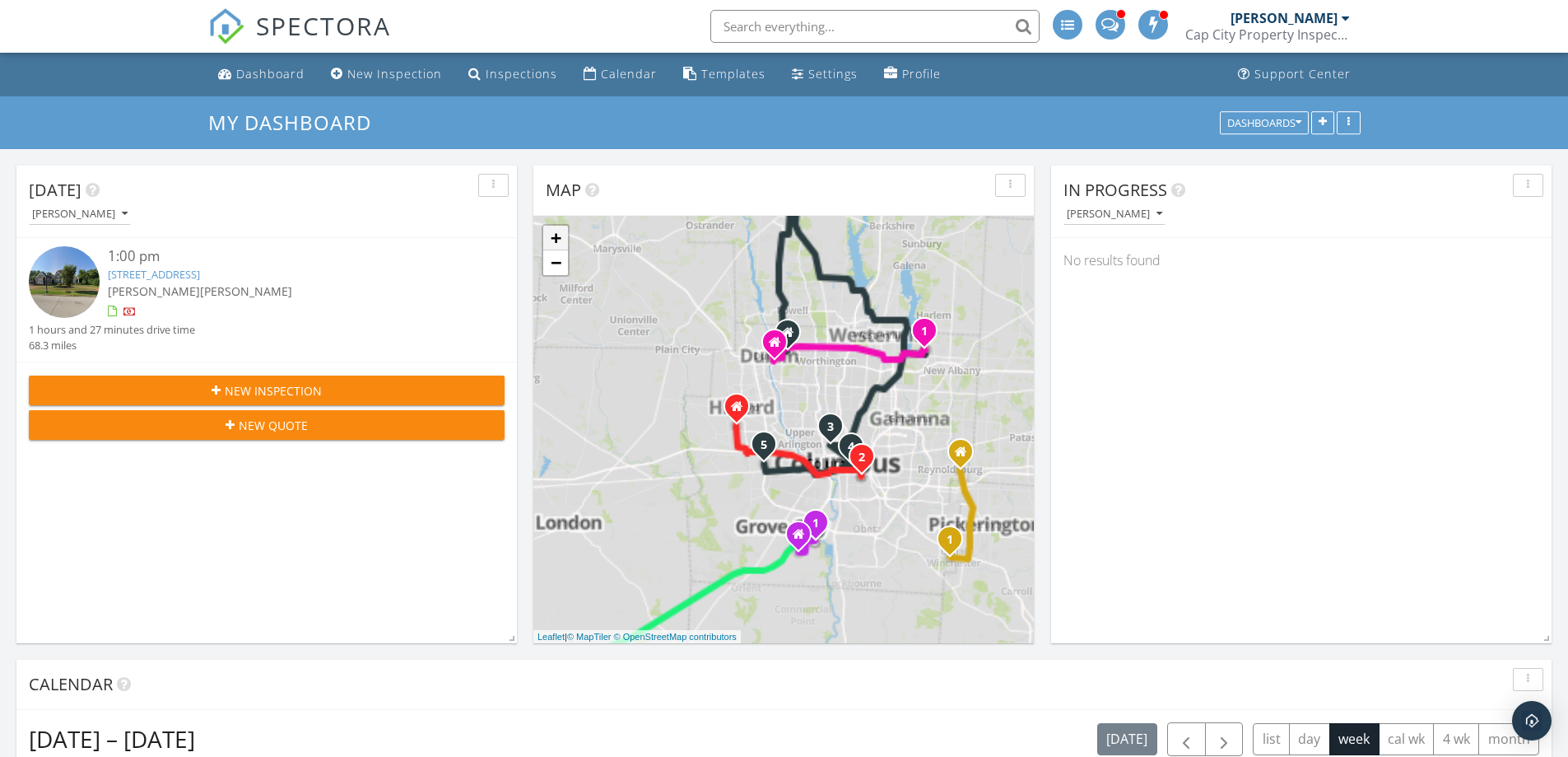
click at [553, 234] on link "+" at bounding box center [555, 238] width 25 height 25
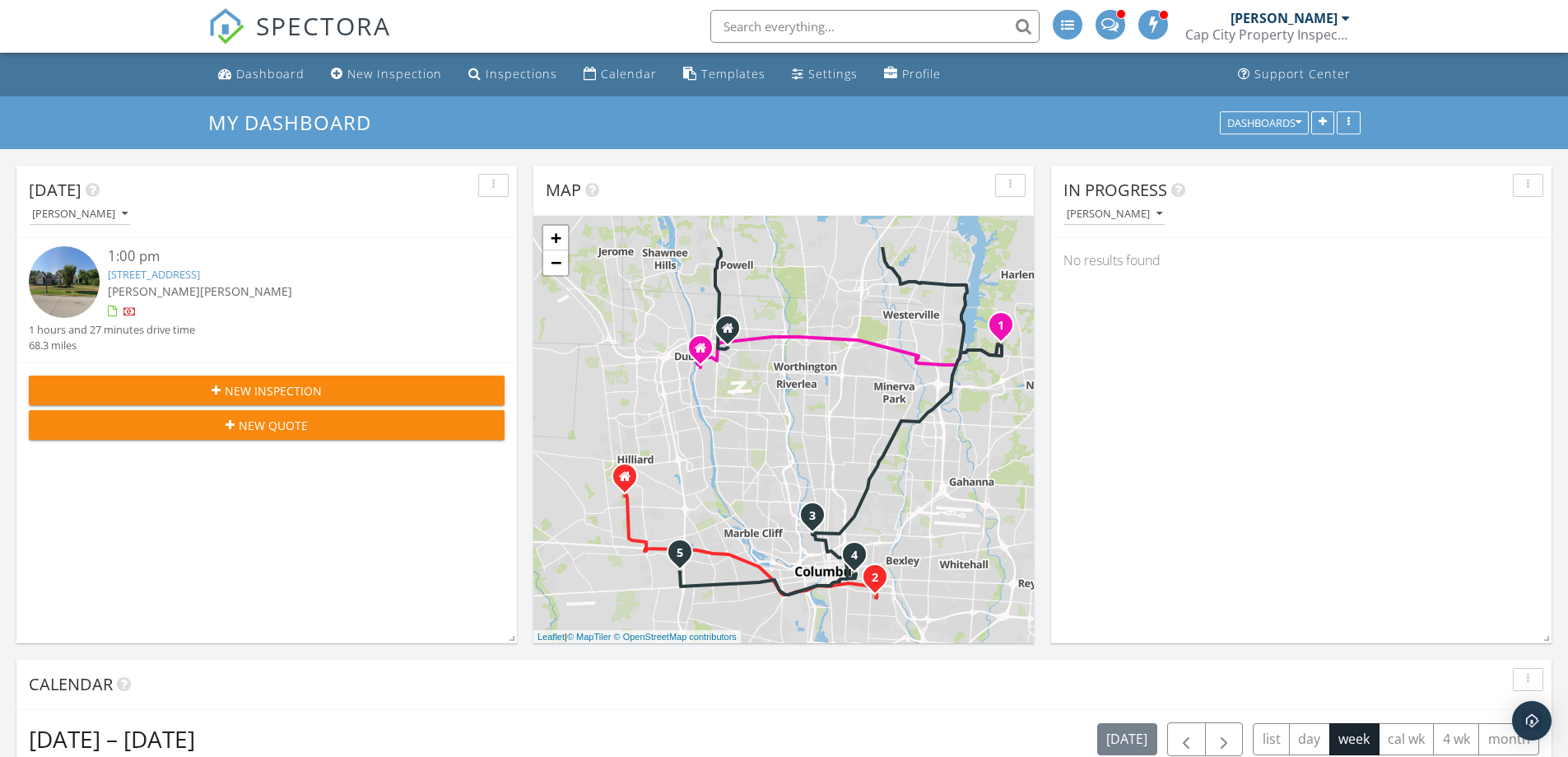
drag, startPoint x: 637, startPoint y: 278, endPoint x: 572, endPoint y: 354, distance: 100.0
click at [572, 354] on div "1 2 3 4 5 1 1 1 1 1 2 + − [GEOGRAPHIC_DATA][PERSON_NAME] km, 1 h 52 min Head no…" at bounding box center [784, 429] width 501 height 427
click at [558, 269] on link "−" at bounding box center [555, 263] width 25 height 25
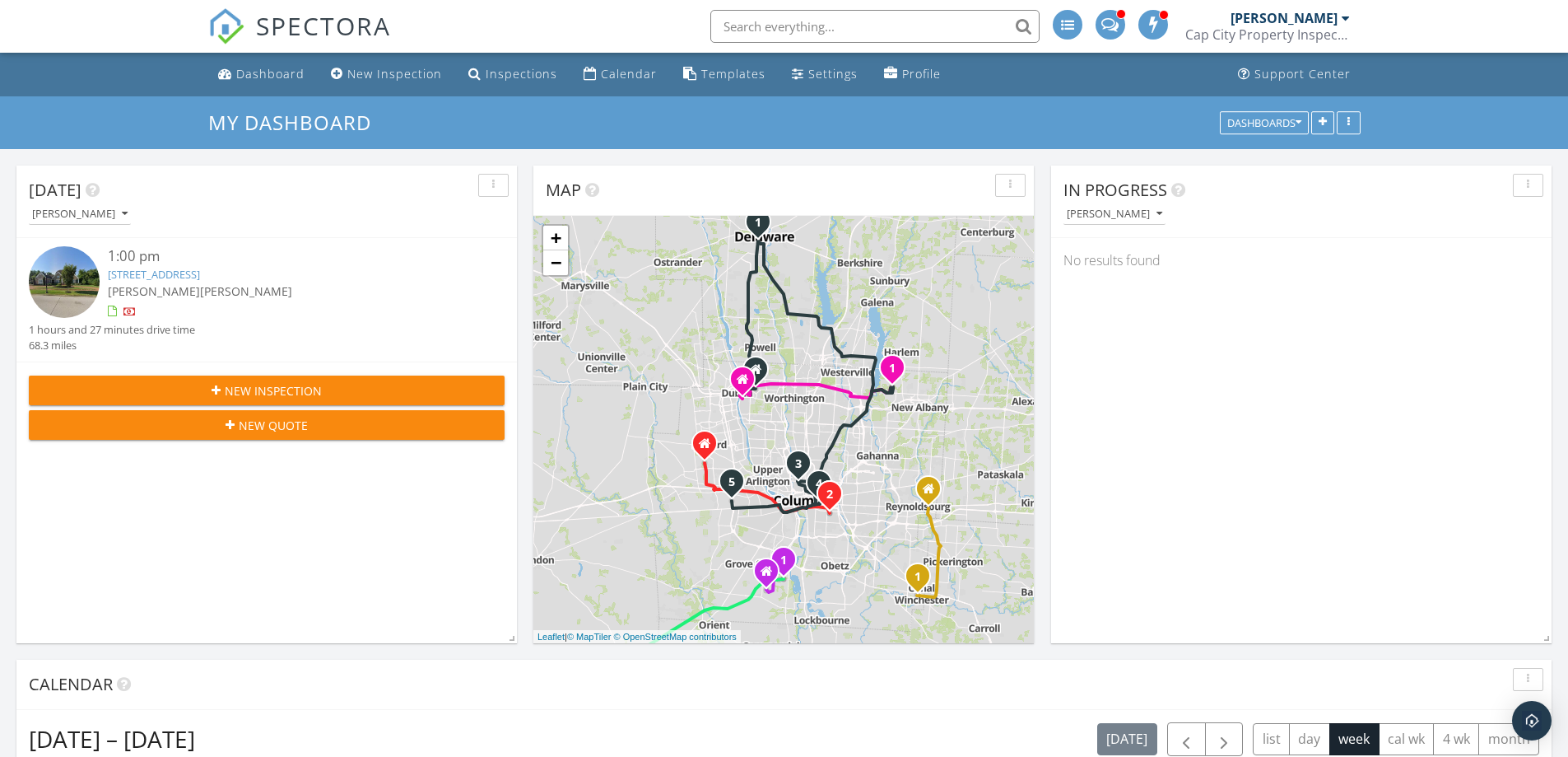
click at [1299, 15] on div "[PERSON_NAME]" at bounding box center [1283, 17] width 107 height 16
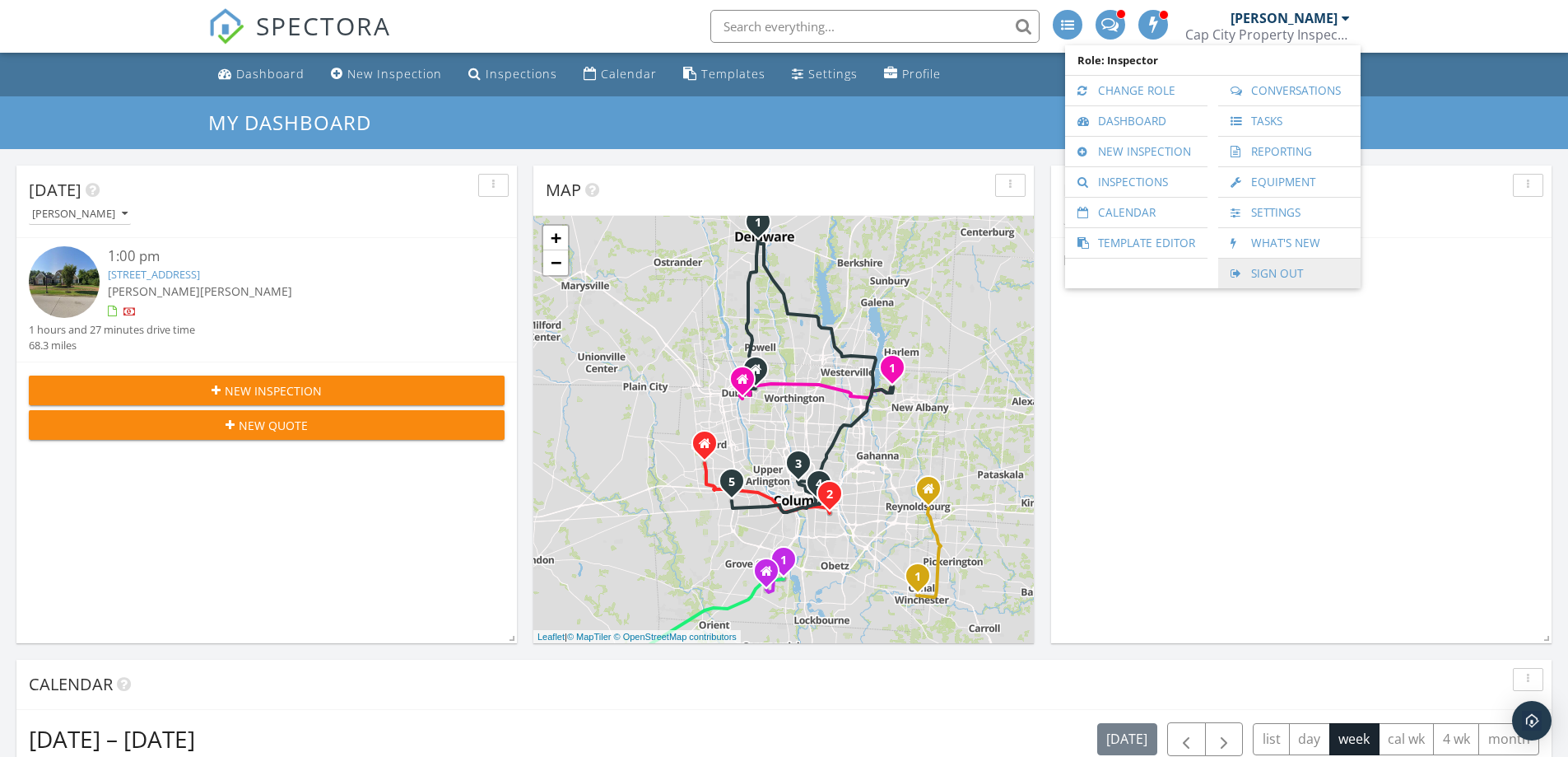
click at [1272, 277] on link "Sign Out" at bounding box center [1288, 273] width 126 height 29
